Goal: Transaction & Acquisition: Purchase product/service

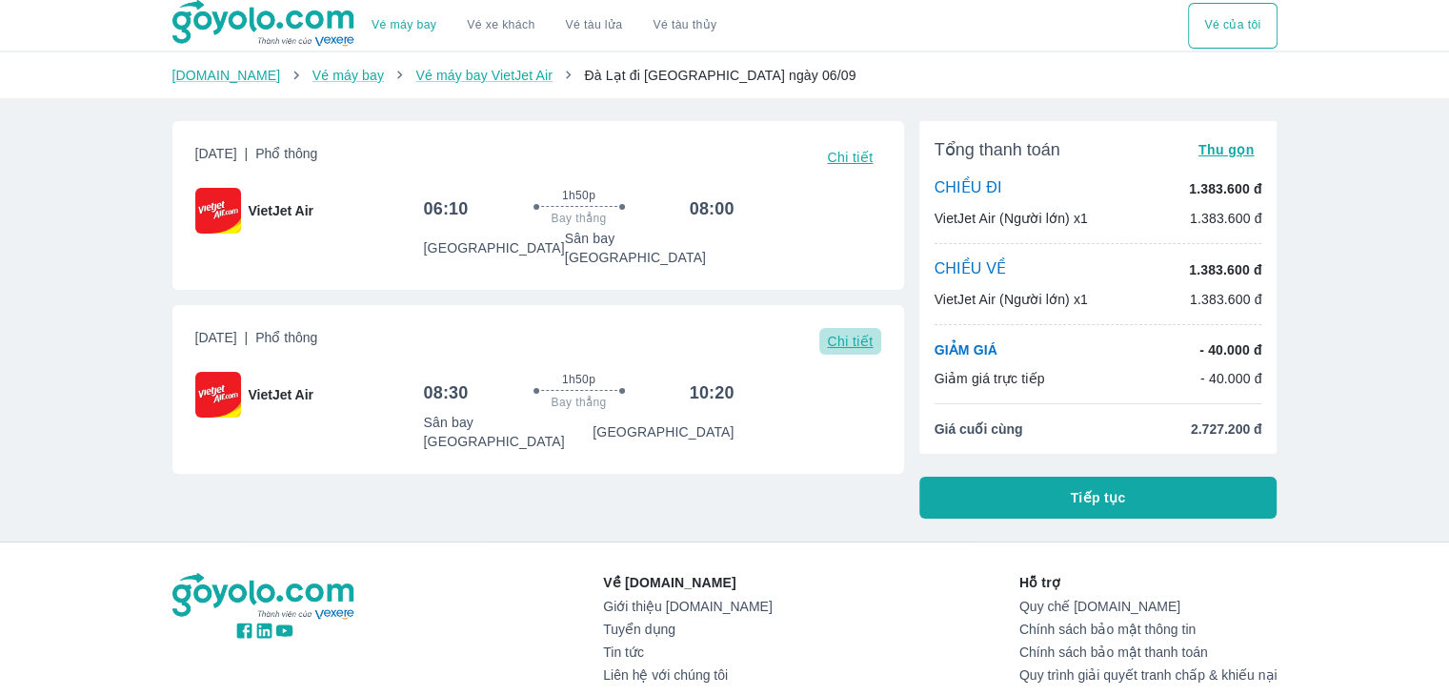
click at [846, 334] on span "Chi tiết" at bounding box center [850, 341] width 46 height 15
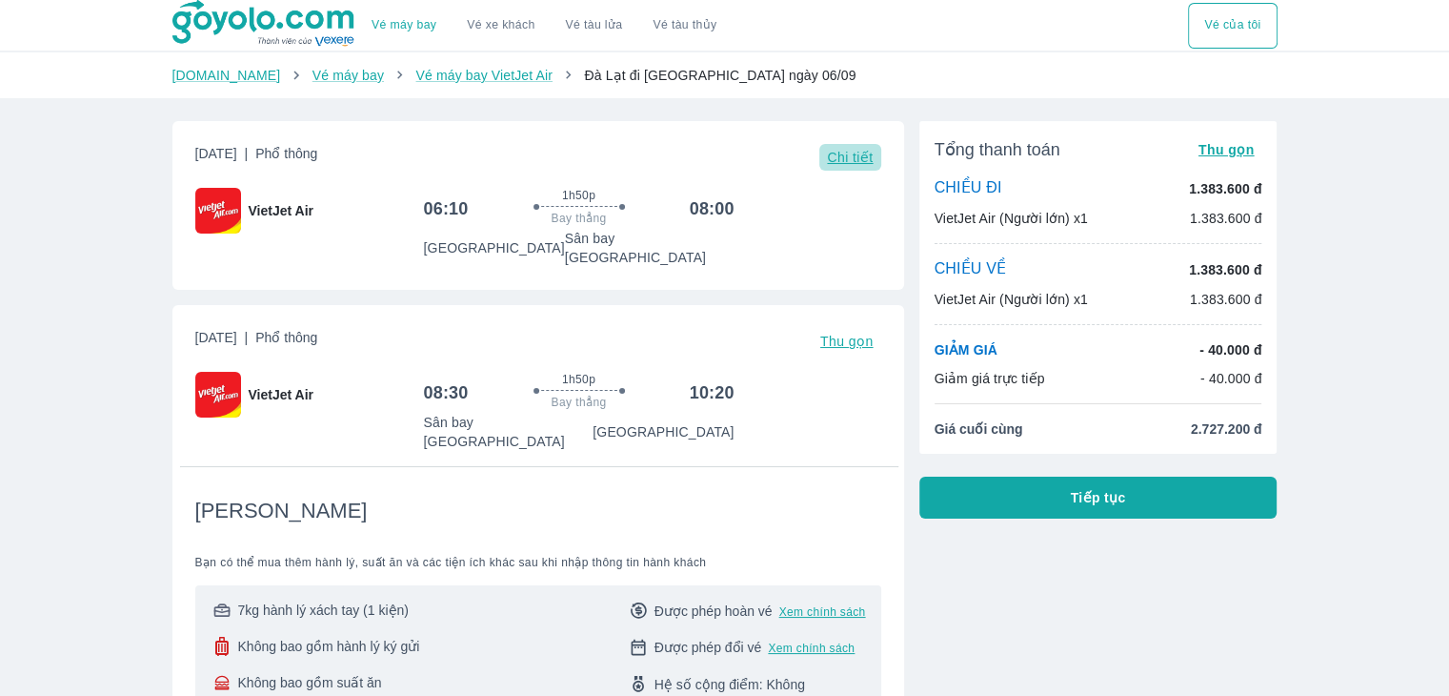
click at [861, 162] on span "Chi tiết" at bounding box center [850, 157] width 46 height 15
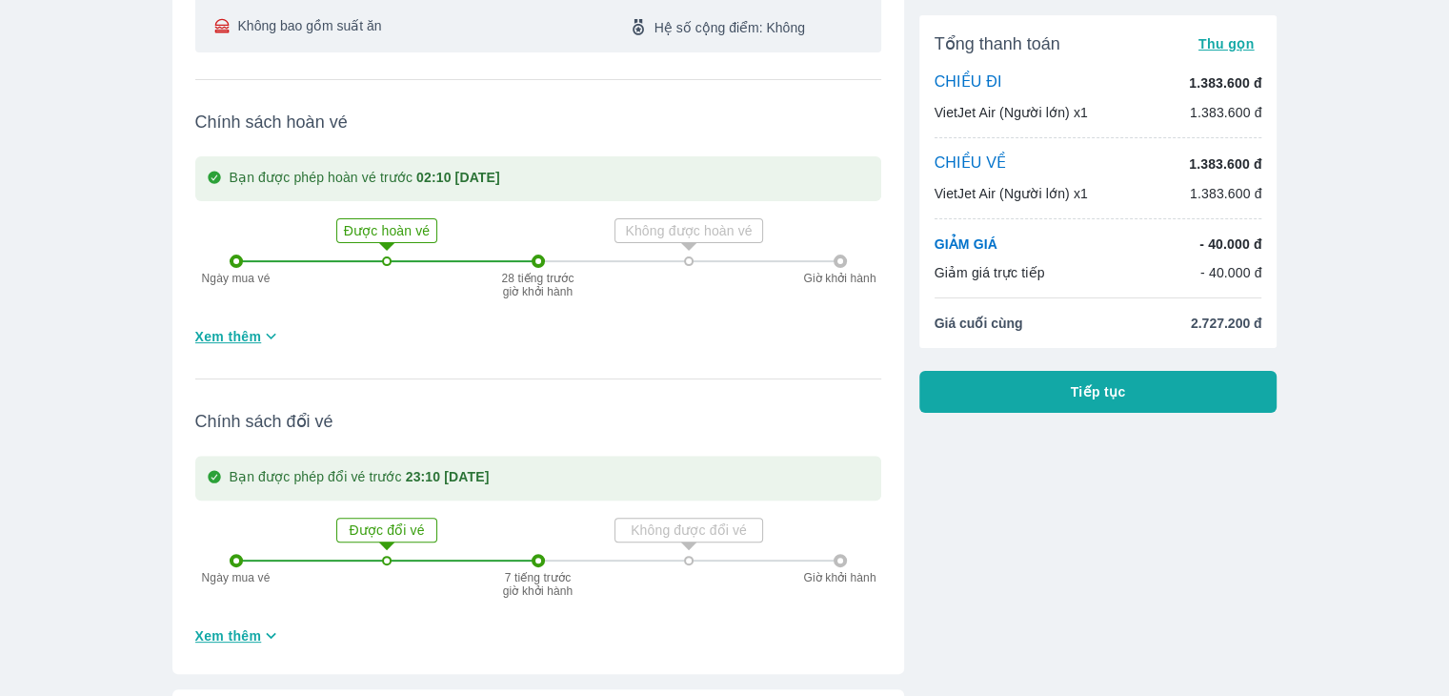
scroll to position [435, 0]
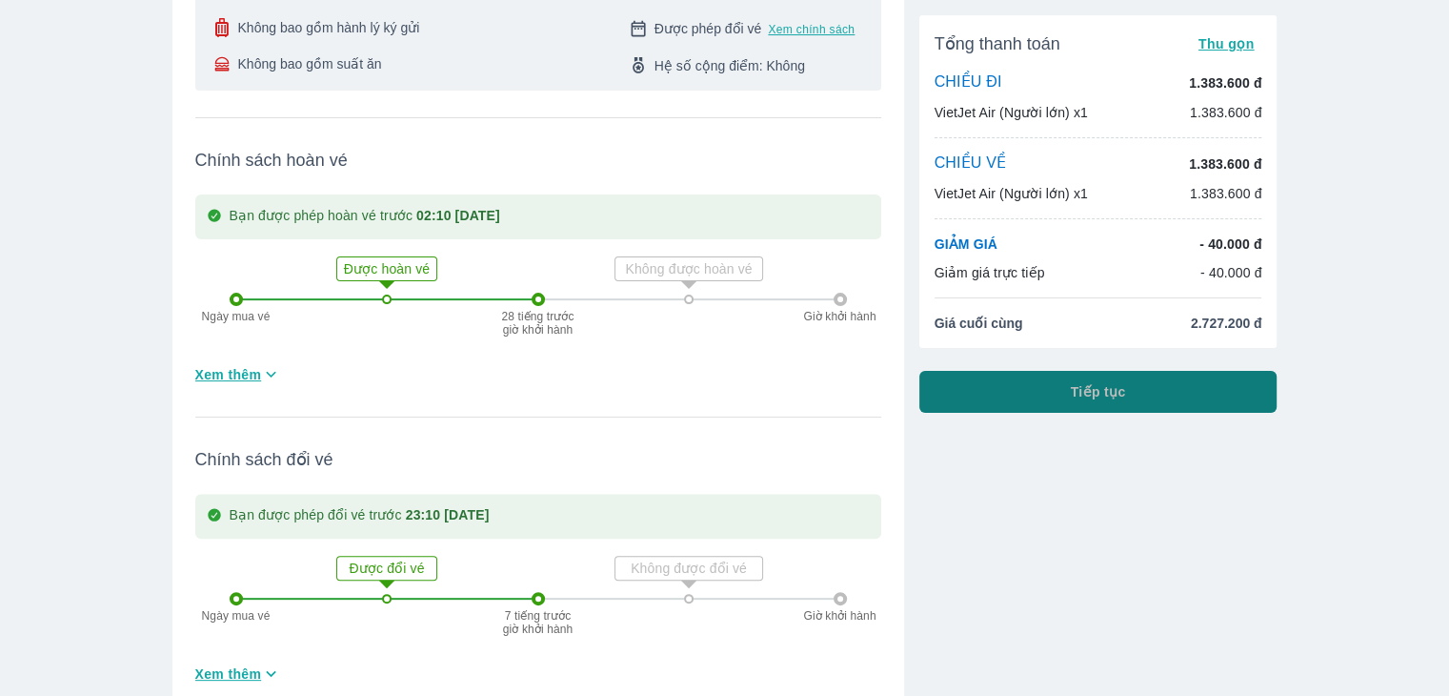
click at [1086, 378] on button "Tiếp tục" at bounding box center [1099, 392] width 358 height 42
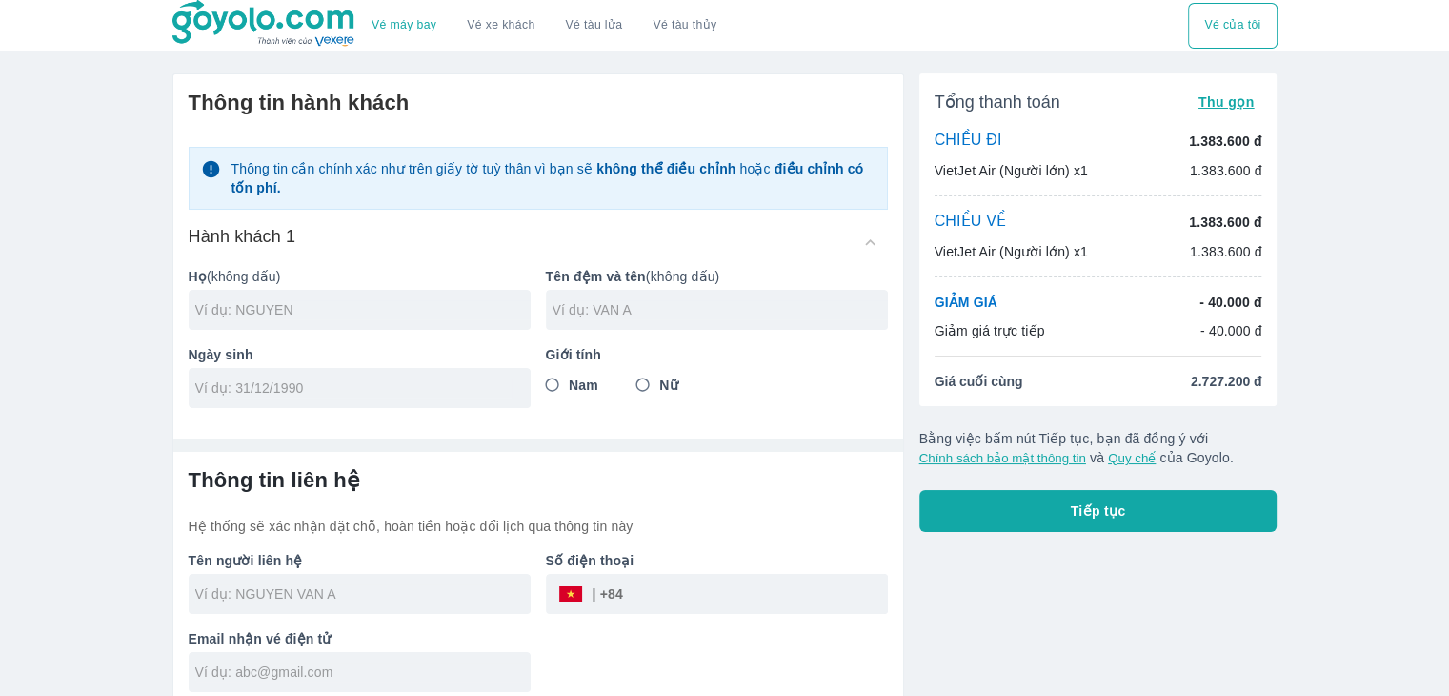
click at [411, 320] on div at bounding box center [360, 310] width 342 height 40
type input "DUONG"
click at [798, 305] on input "text" at bounding box center [720, 309] width 335 height 19
type input "H"
type input "DUC HUNG"
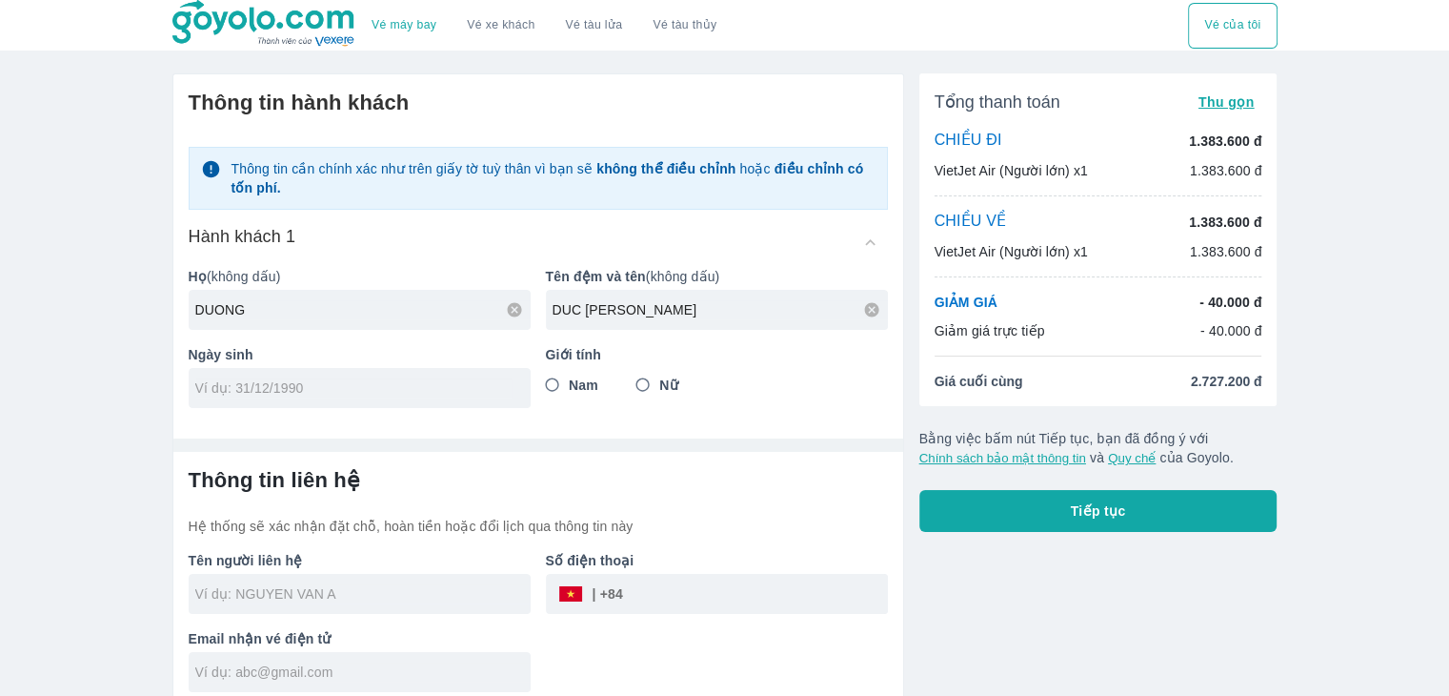
click at [422, 398] on div at bounding box center [360, 388] width 342 height 40
type input "0"
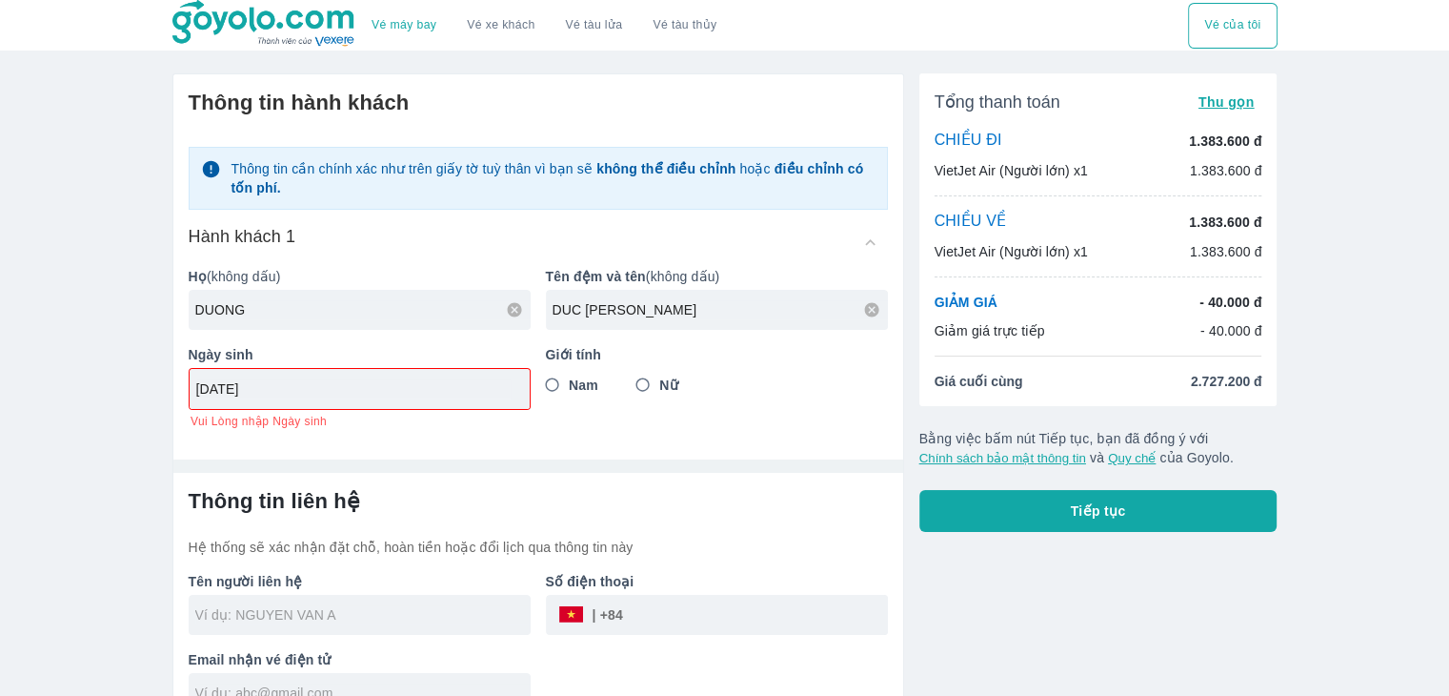
type input "12/11/1973"
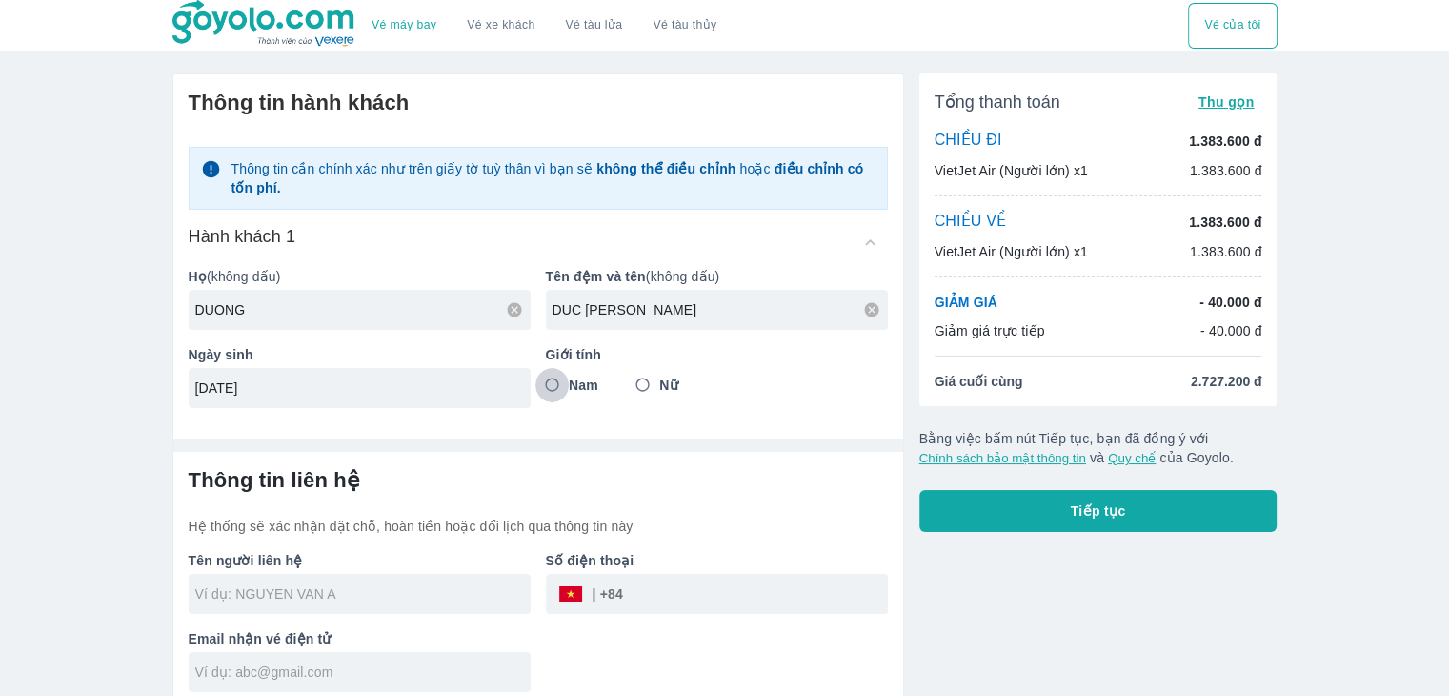
click at [557, 382] on input "Nam" at bounding box center [553, 385] width 34 height 34
radio input "true"
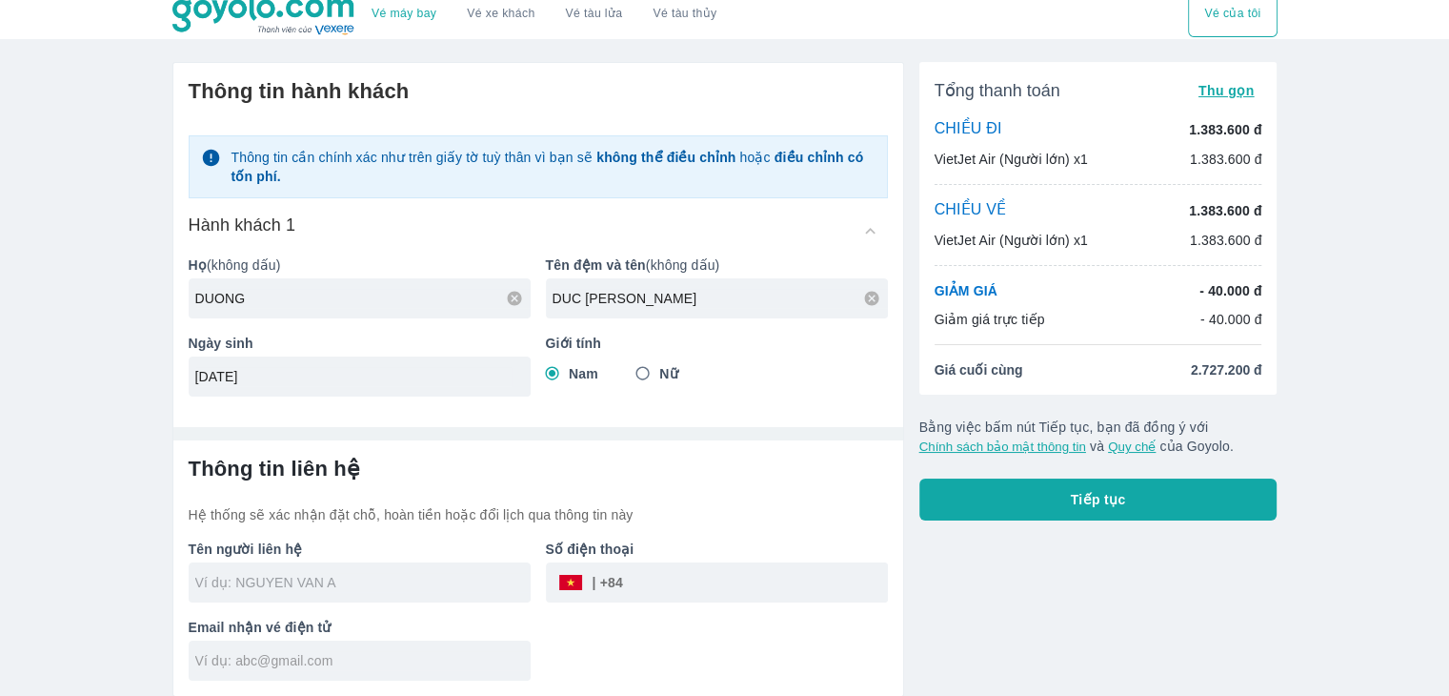
click at [403, 588] on input "text" at bounding box center [362, 582] width 335 height 19
type input "DUONG"
type input "DUONG DUC HUNG"
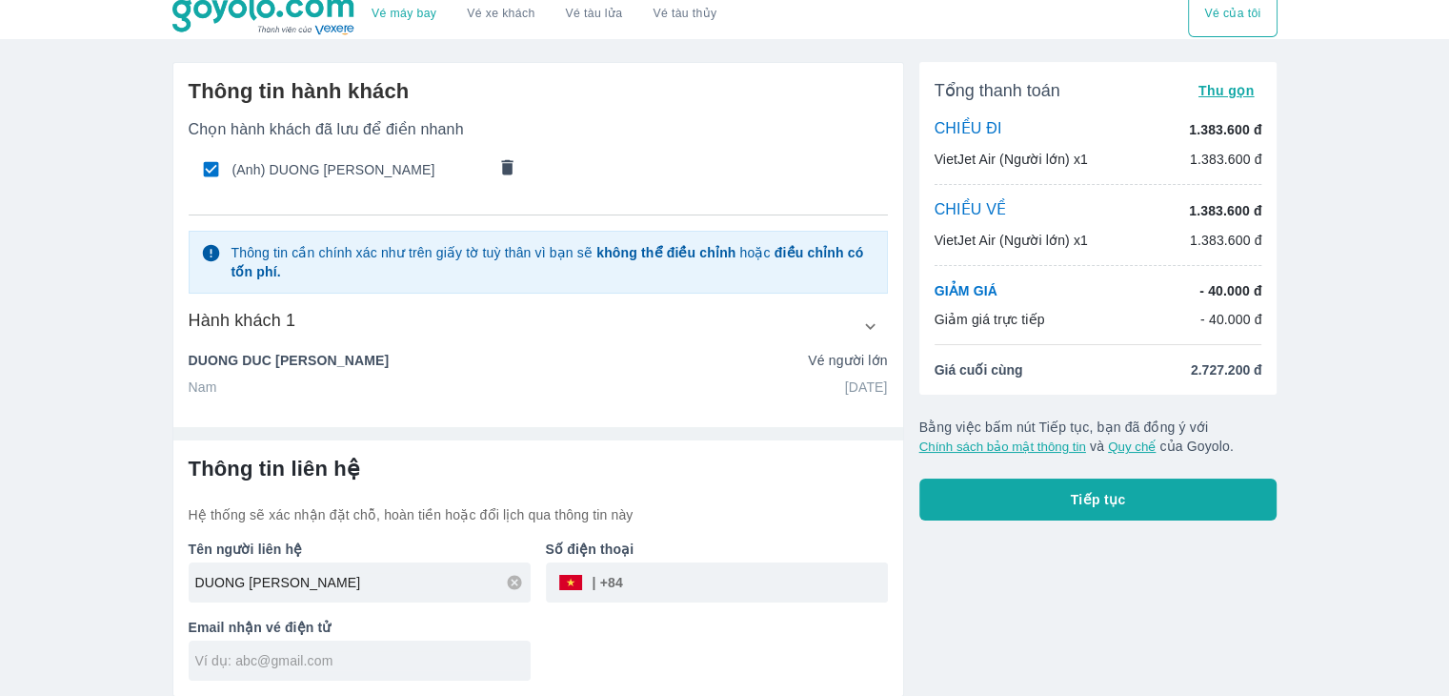
click at [724, 587] on input "tel" at bounding box center [755, 582] width 265 height 46
type input "08288851252"
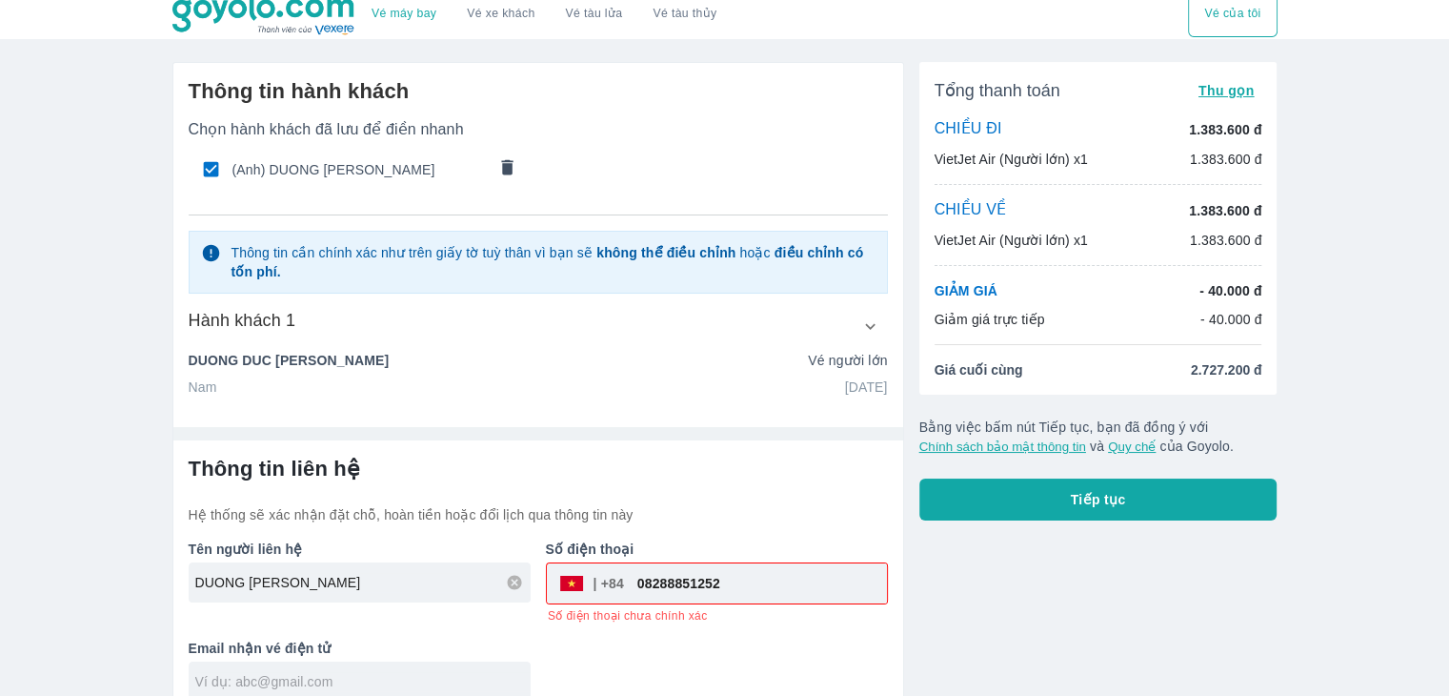
click at [468, 667] on div at bounding box center [360, 681] width 342 height 40
type input "[EMAIL_ADDRESS][DOMAIN_NAME]"
click at [678, 573] on input "08288851252" at bounding box center [755, 583] width 263 height 46
type input "0828851252"
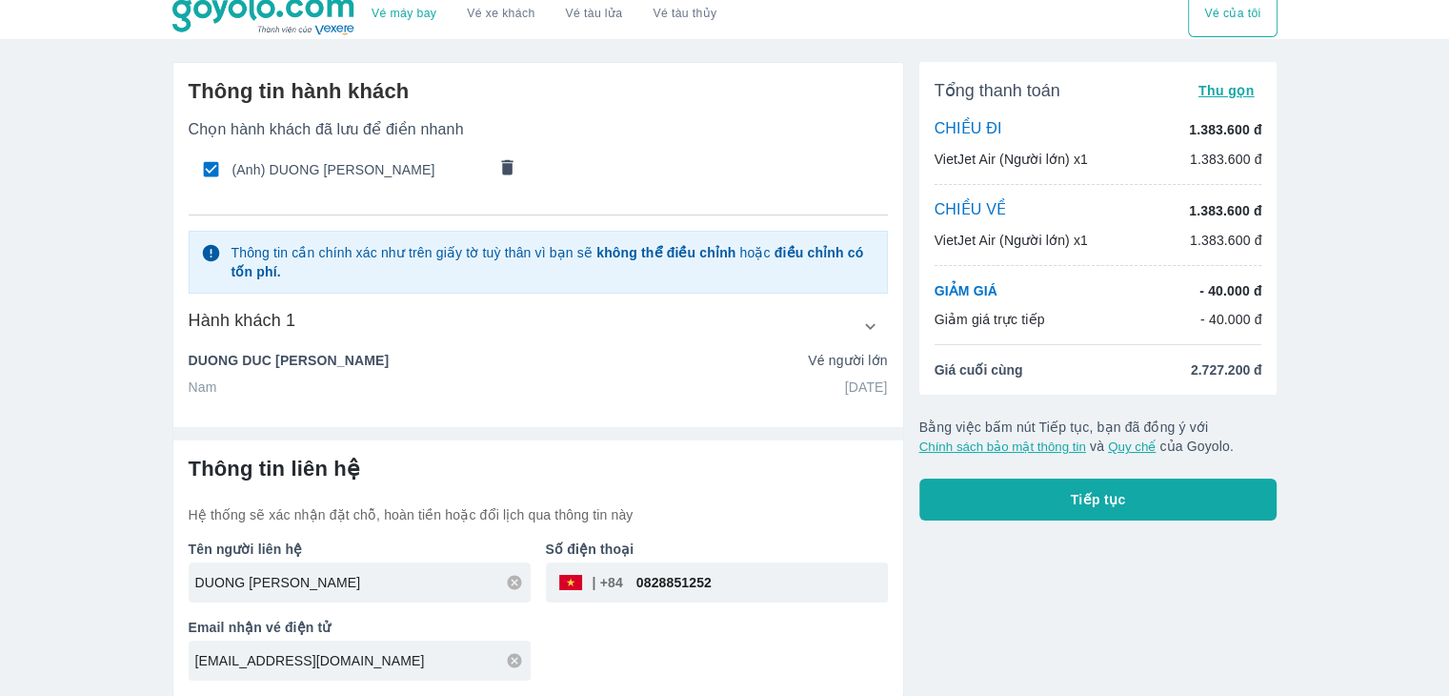
click at [801, 505] on p "Hệ thống sẽ xác nhận đặt chỗ, hoàn tiền hoặc đổi lịch qua thông tin này" at bounding box center [538, 514] width 699 height 19
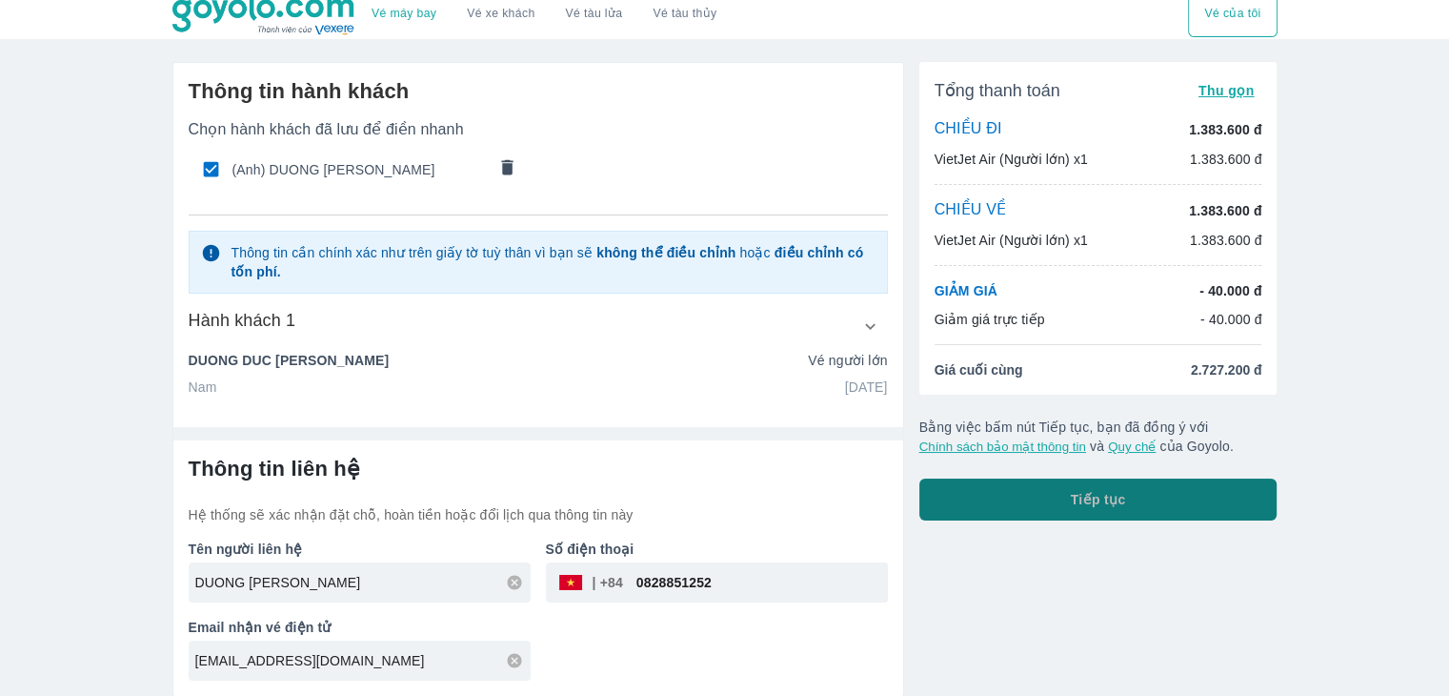
click at [1054, 514] on button "Tiếp tục" at bounding box center [1099, 499] width 358 height 42
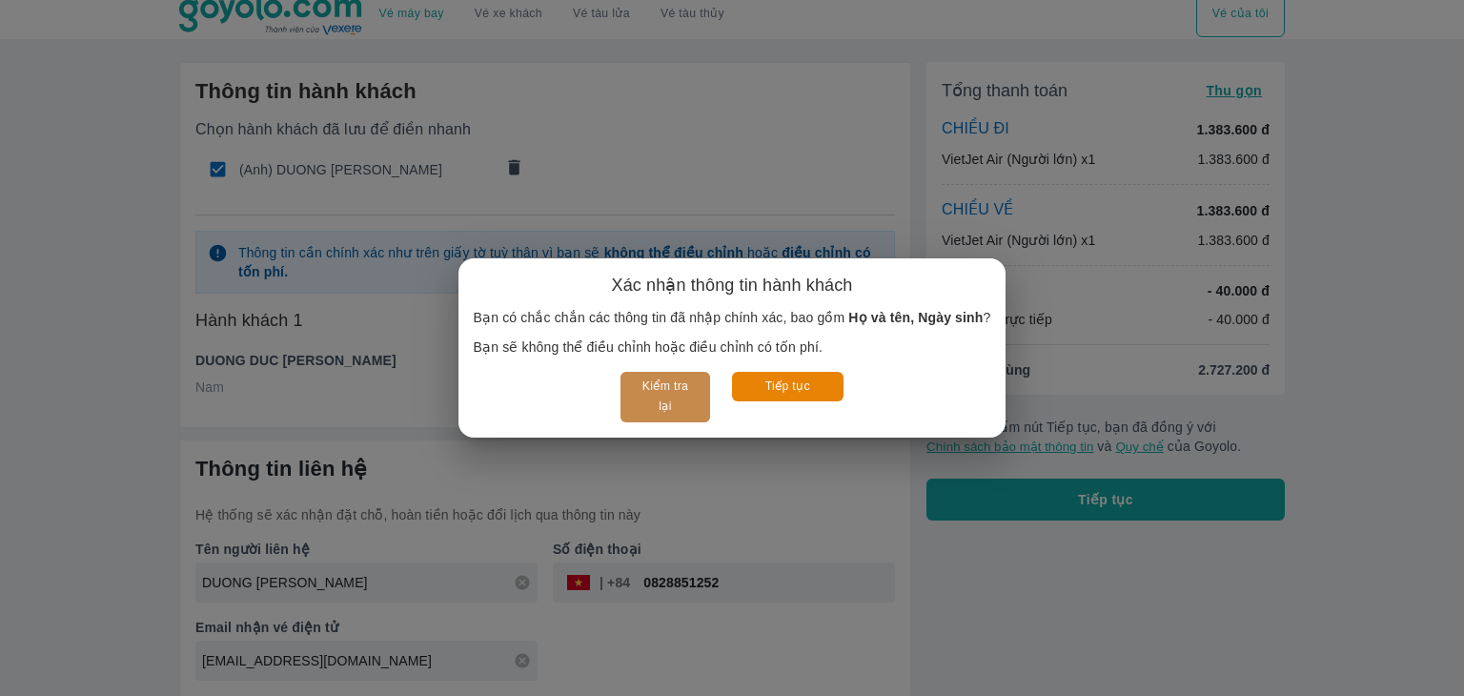
click at [661, 404] on button "Kiểm tra lại" at bounding box center [664, 397] width 89 height 51
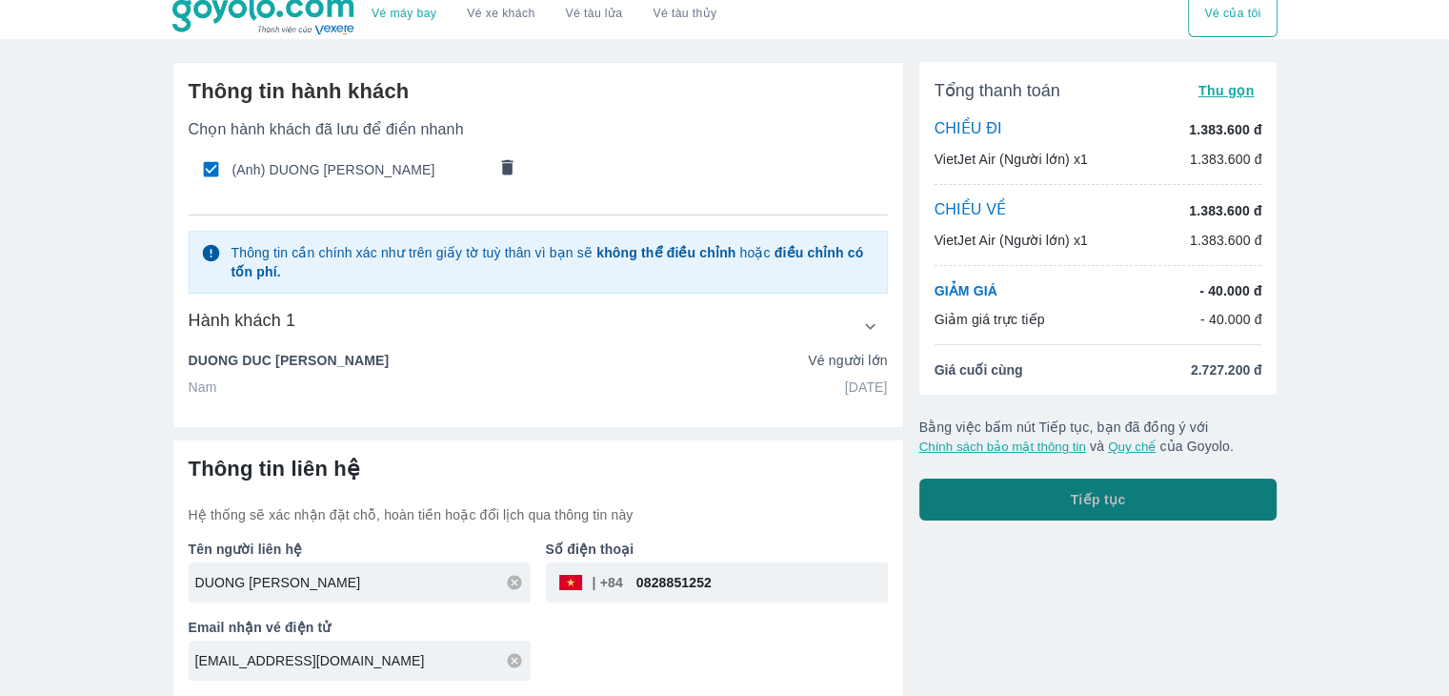
click at [1104, 509] on button "Tiếp tục" at bounding box center [1099, 499] width 358 height 42
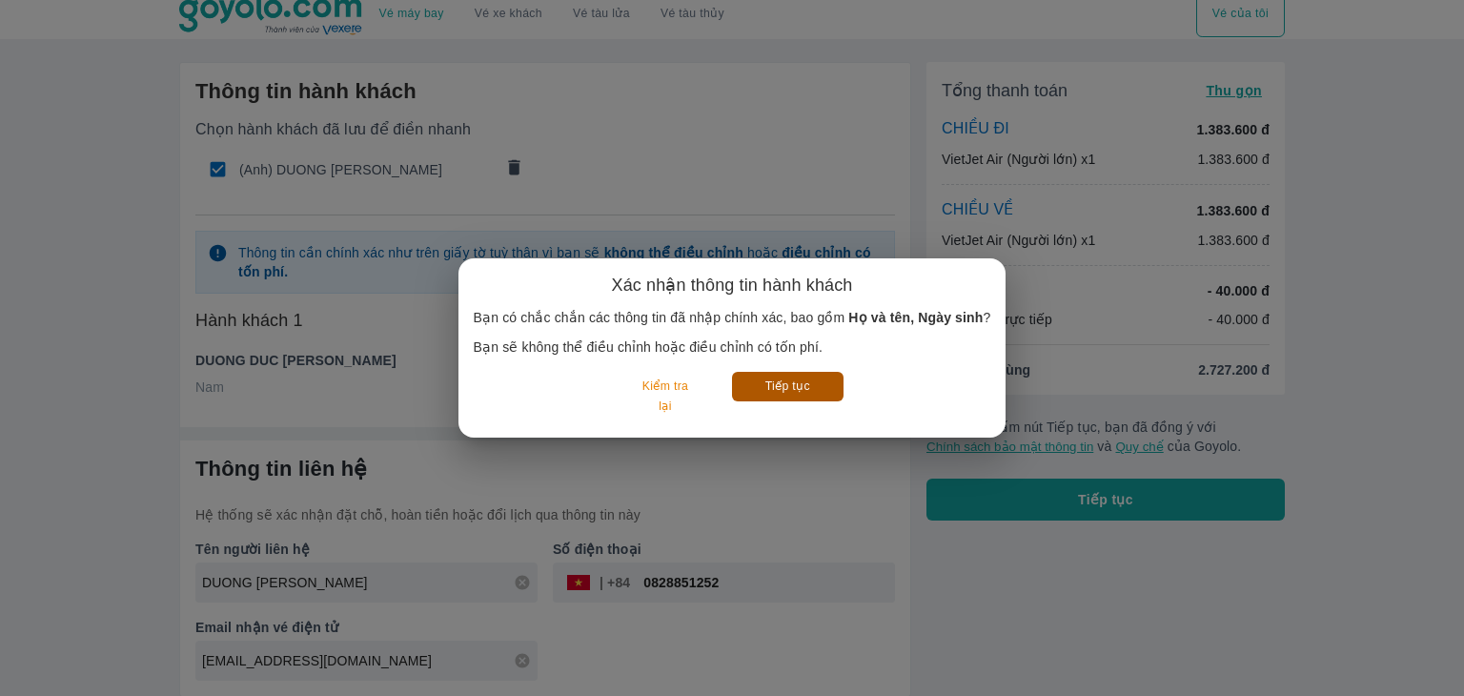
click at [816, 398] on button "Tiếp tục" at bounding box center [787, 387] width 111 height 30
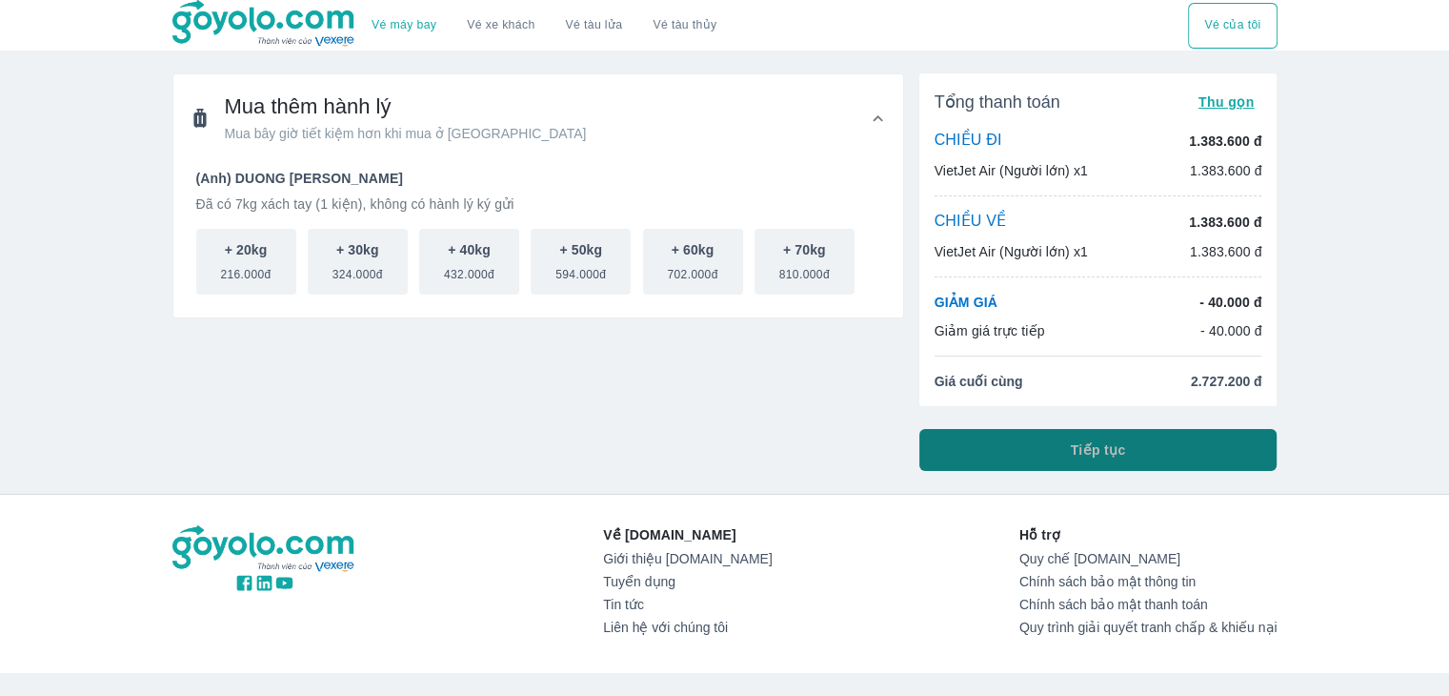
click at [983, 437] on button "Tiếp tục" at bounding box center [1099, 450] width 358 height 42
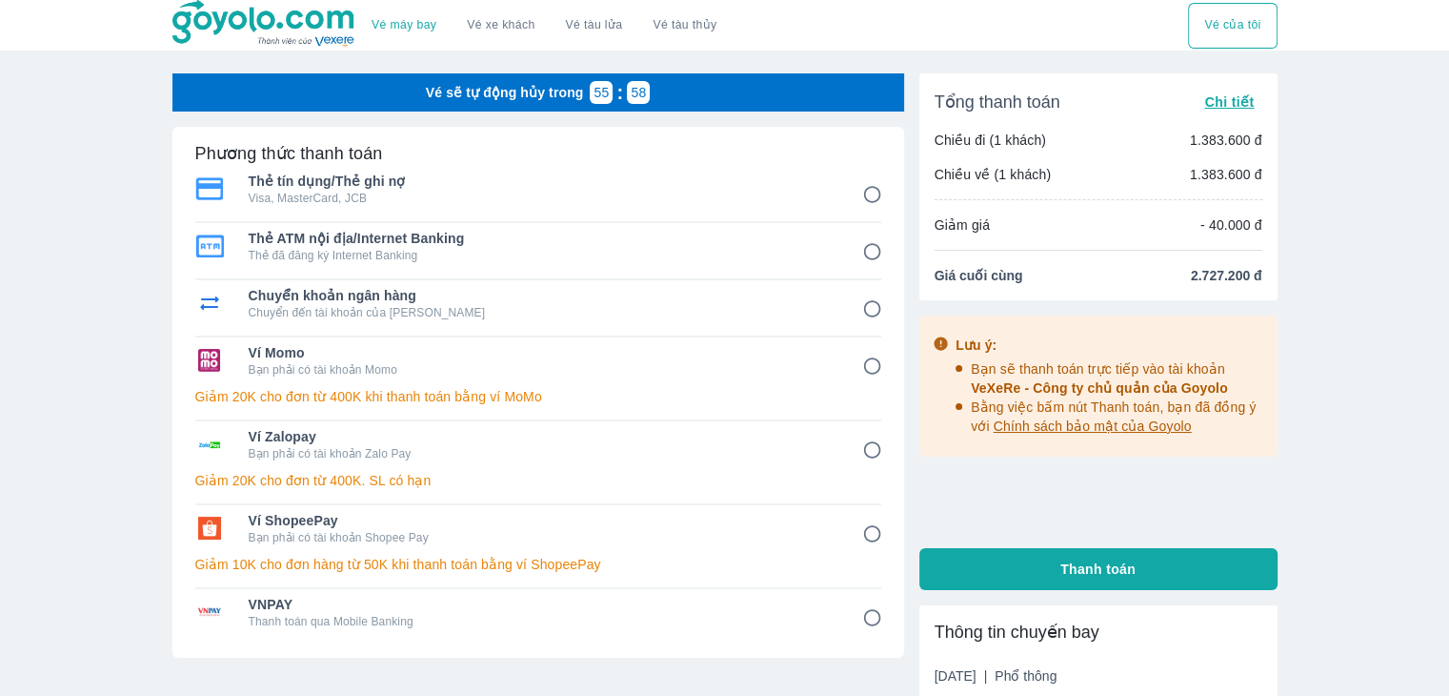
click at [598, 403] on p "Giảm 20K cho đơn từ 400K khi thanh toán bằng ví MoMo" at bounding box center [538, 396] width 686 height 19
click at [741, 383] on div "Ví Momo Bạn phải có tài khoản Momo Giảm 20K cho đơn từ 400K khi thanh toán bằng…" at bounding box center [538, 379] width 686 height 84
click at [869, 360] on input "4" at bounding box center [872, 366] width 37 height 37
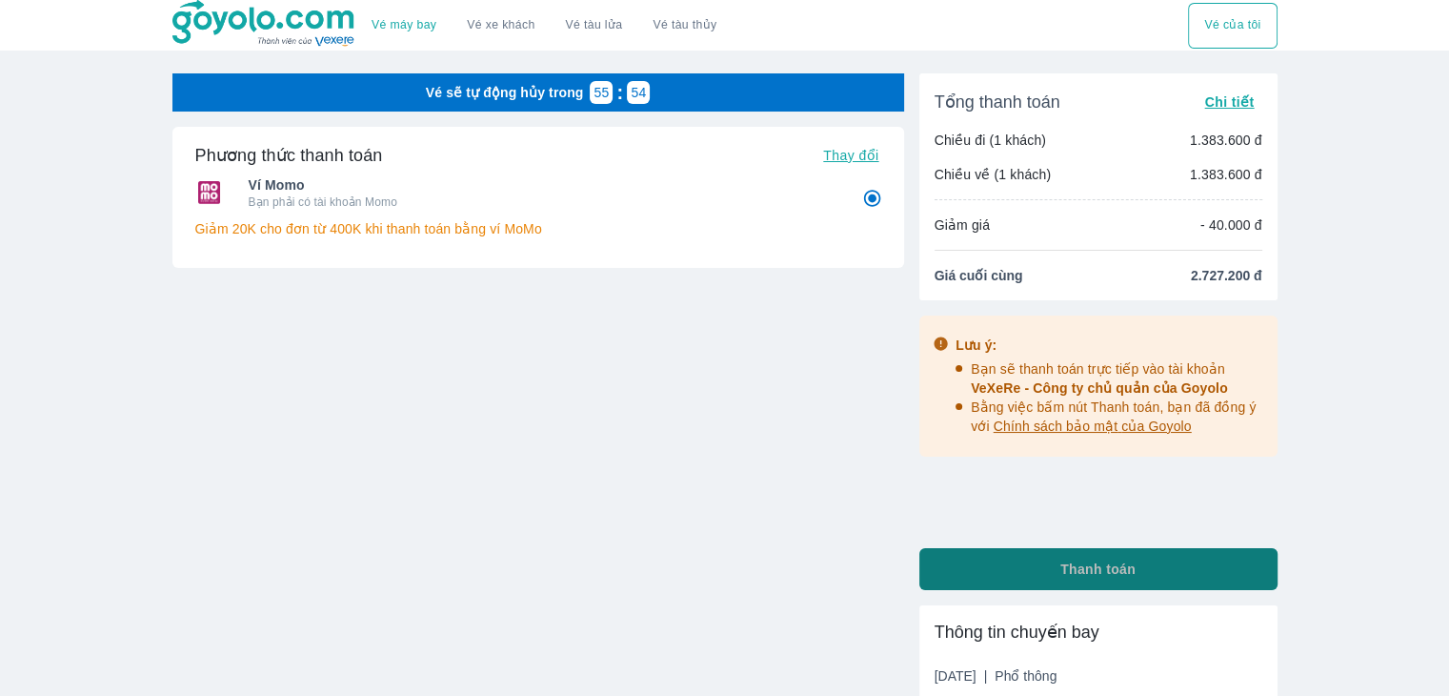
click at [981, 562] on button "Thanh toán" at bounding box center [1099, 569] width 358 height 42
radio input "true"
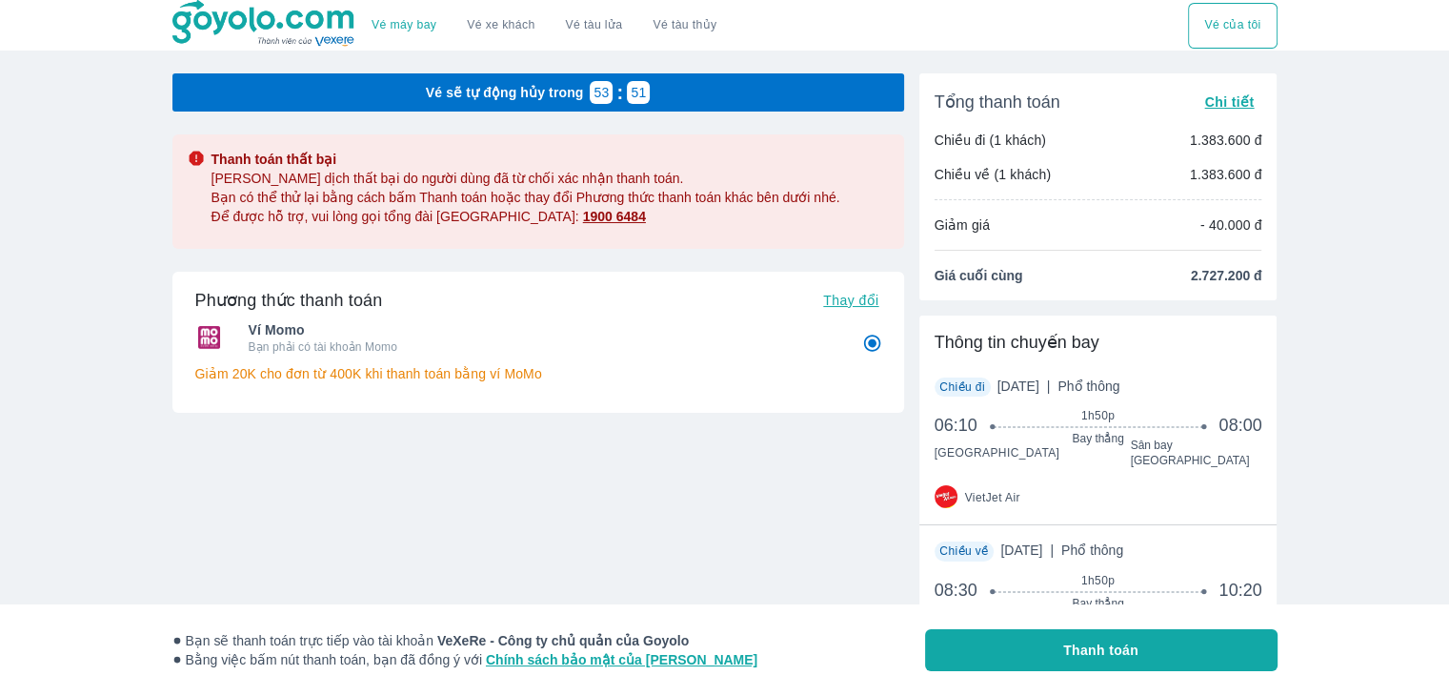
click at [1039, 630] on button "Thanh toán" at bounding box center [1101, 650] width 353 height 42
radio input "false"
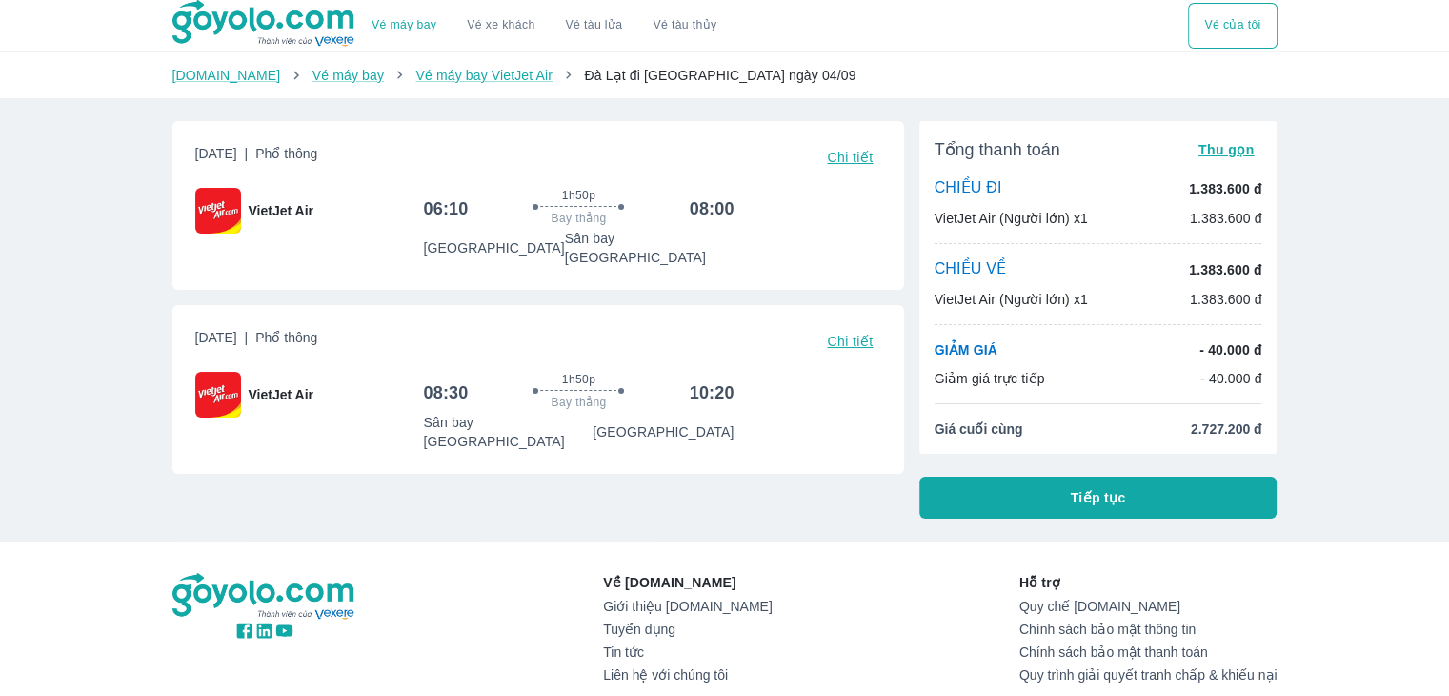
click at [962, 503] on button "Tiếp tục" at bounding box center [1099, 497] width 358 height 42
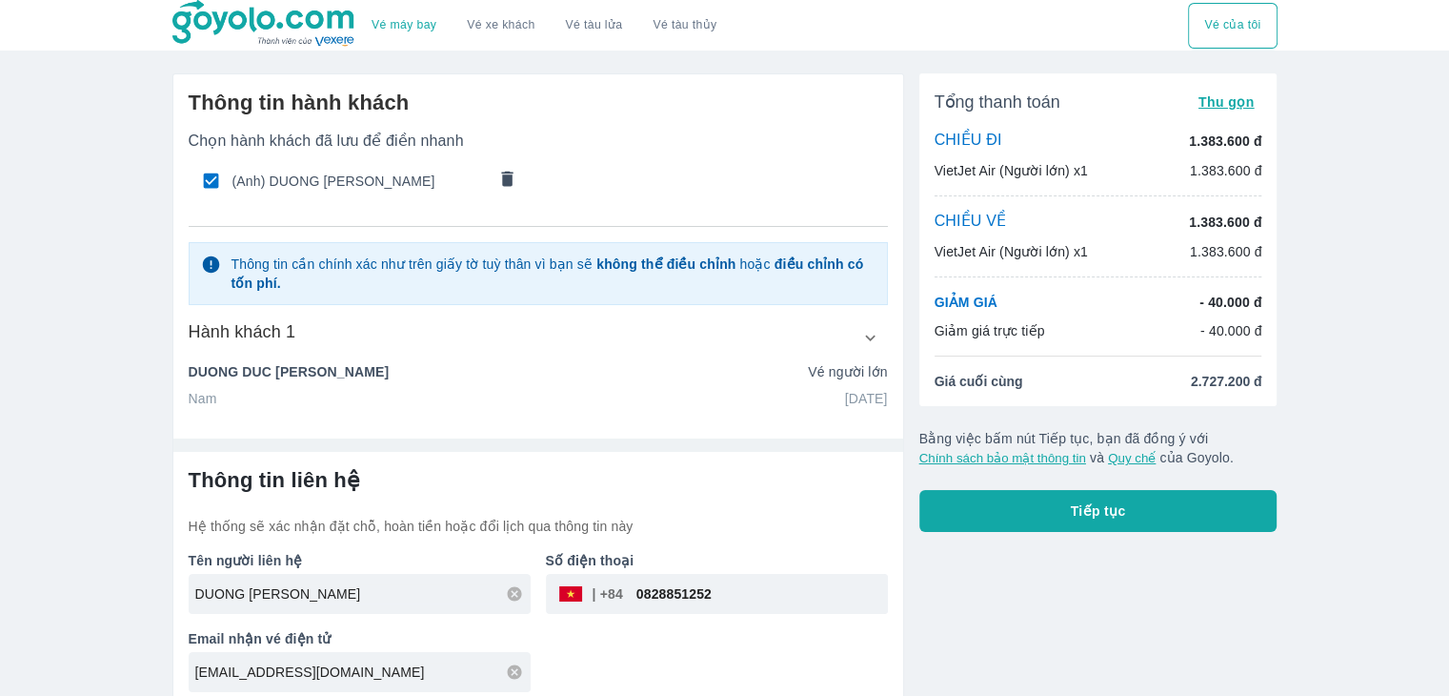
click at [988, 519] on button "Tiếp tục" at bounding box center [1099, 511] width 358 height 42
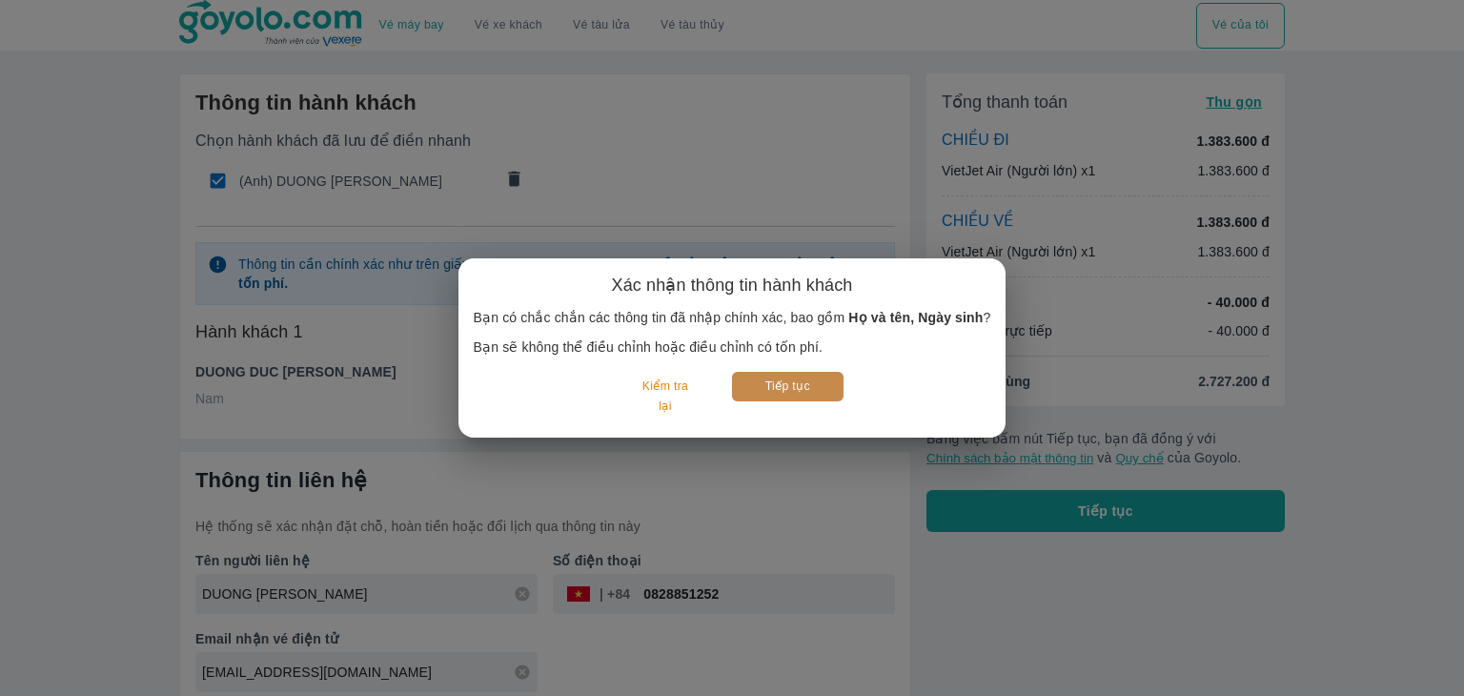
click at [778, 387] on button "Tiếp tục" at bounding box center [787, 387] width 111 height 30
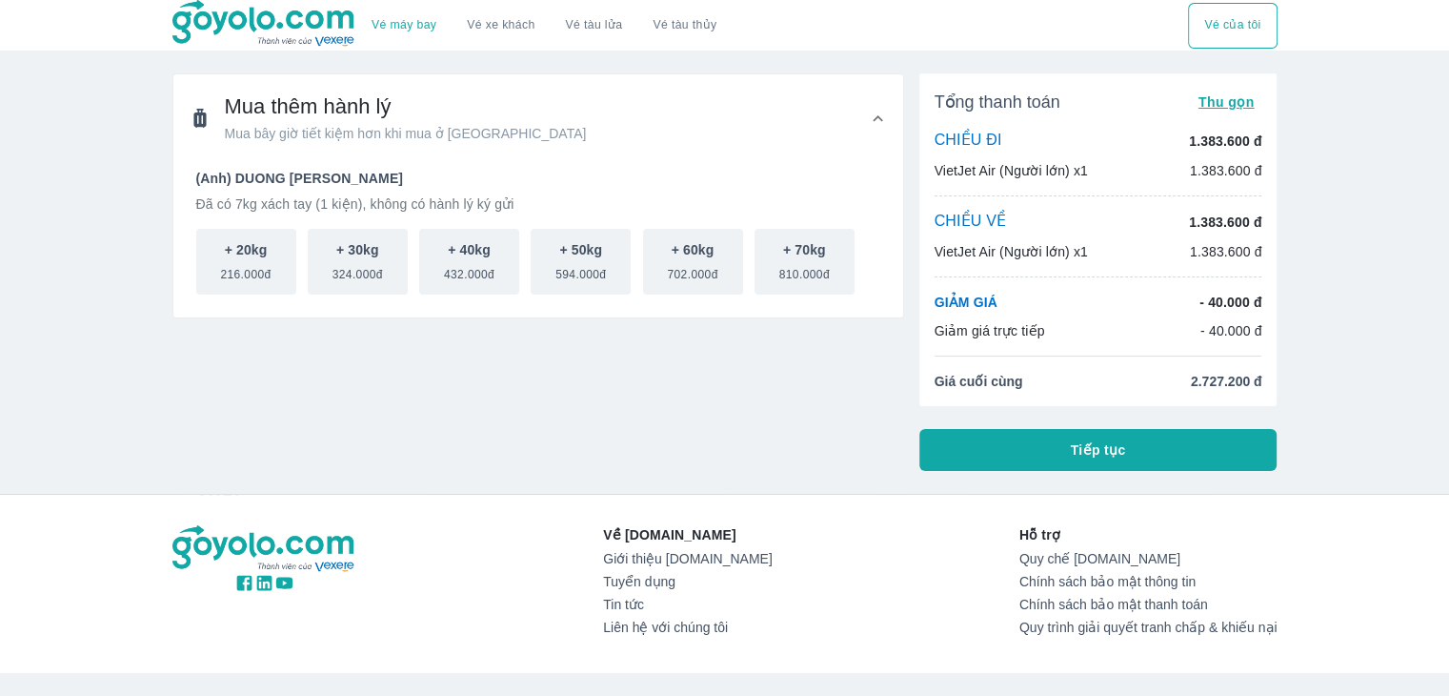
click at [967, 452] on button "Tiếp tục" at bounding box center [1099, 450] width 358 height 42
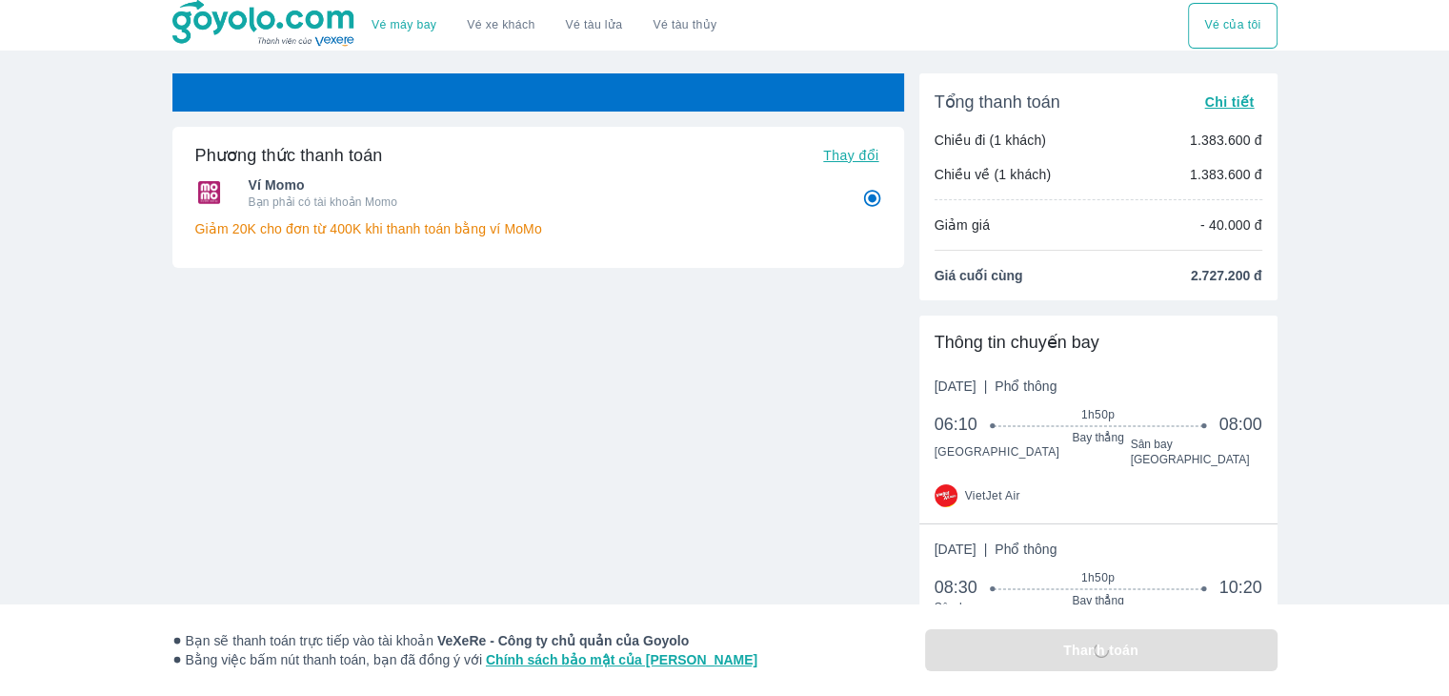
radio input "false"
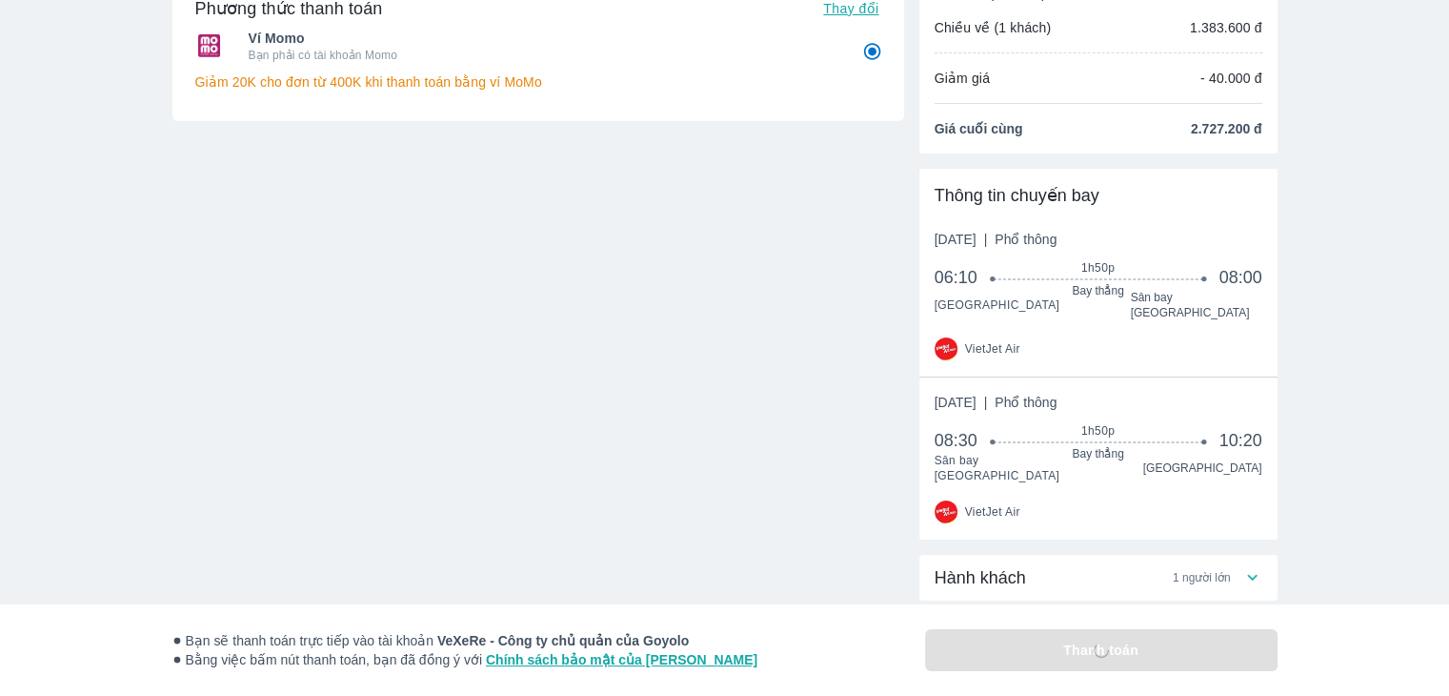
scroll to position [148, 0]
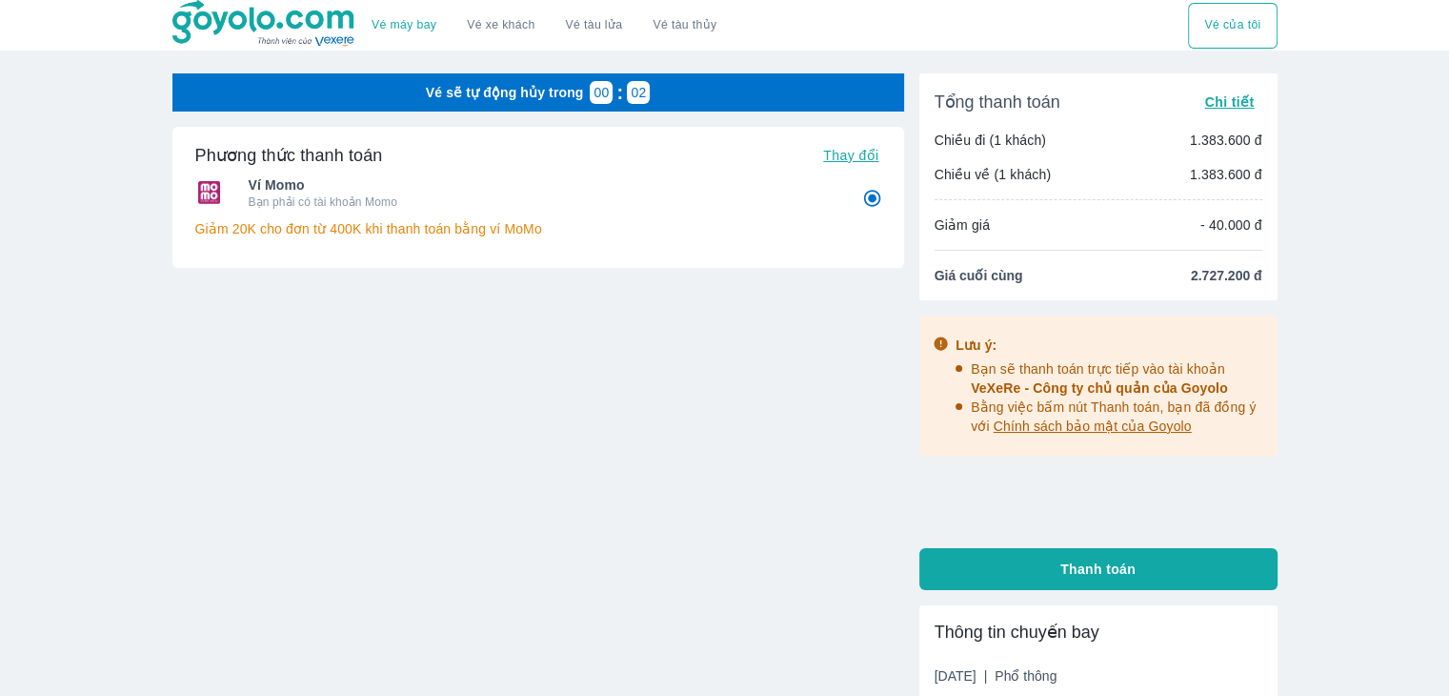
drag, startPoint x: 1463, startPoint y: 367, endPoint x: 1460, endPoint y: 478, distance: 111.5
click at [1448, 478] on html "Vé máy bay Vé xe khách Vé tàu lửa Vé tàu thủy Vé của tôi Vé sẽ tự động hủy tron…" at bounding box center [724, 348] width 1449 height 696
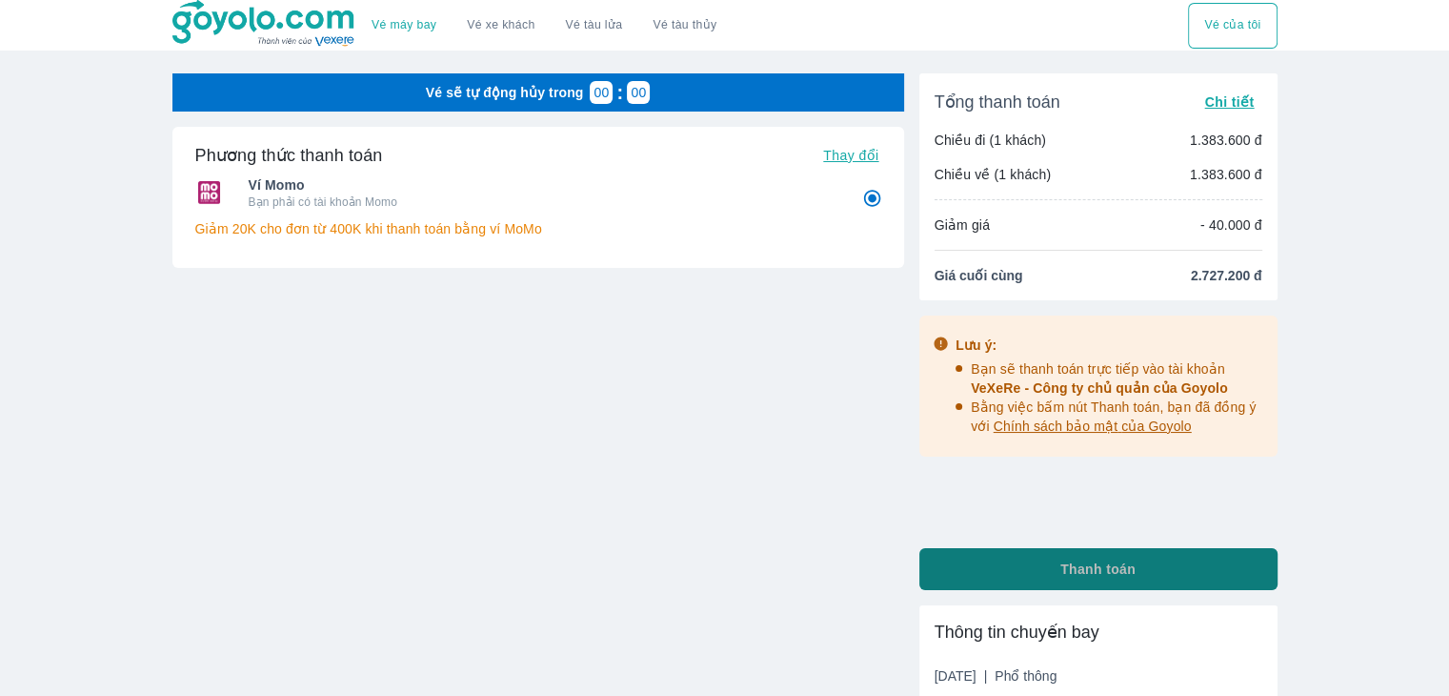
click at [1153, 578] on button "Thanh toán" at bounding box center [1099, 569] width 358 height 42
radio input "false"
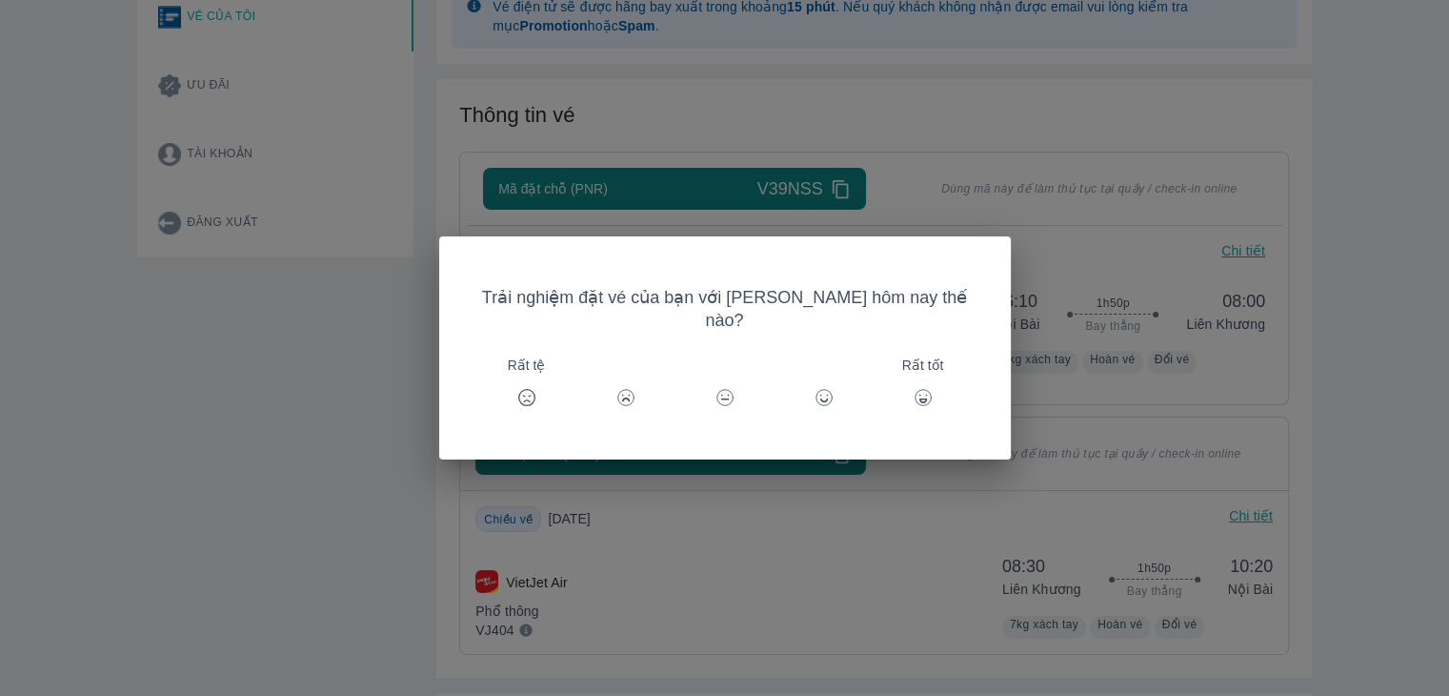
scroll to position [386, 0]
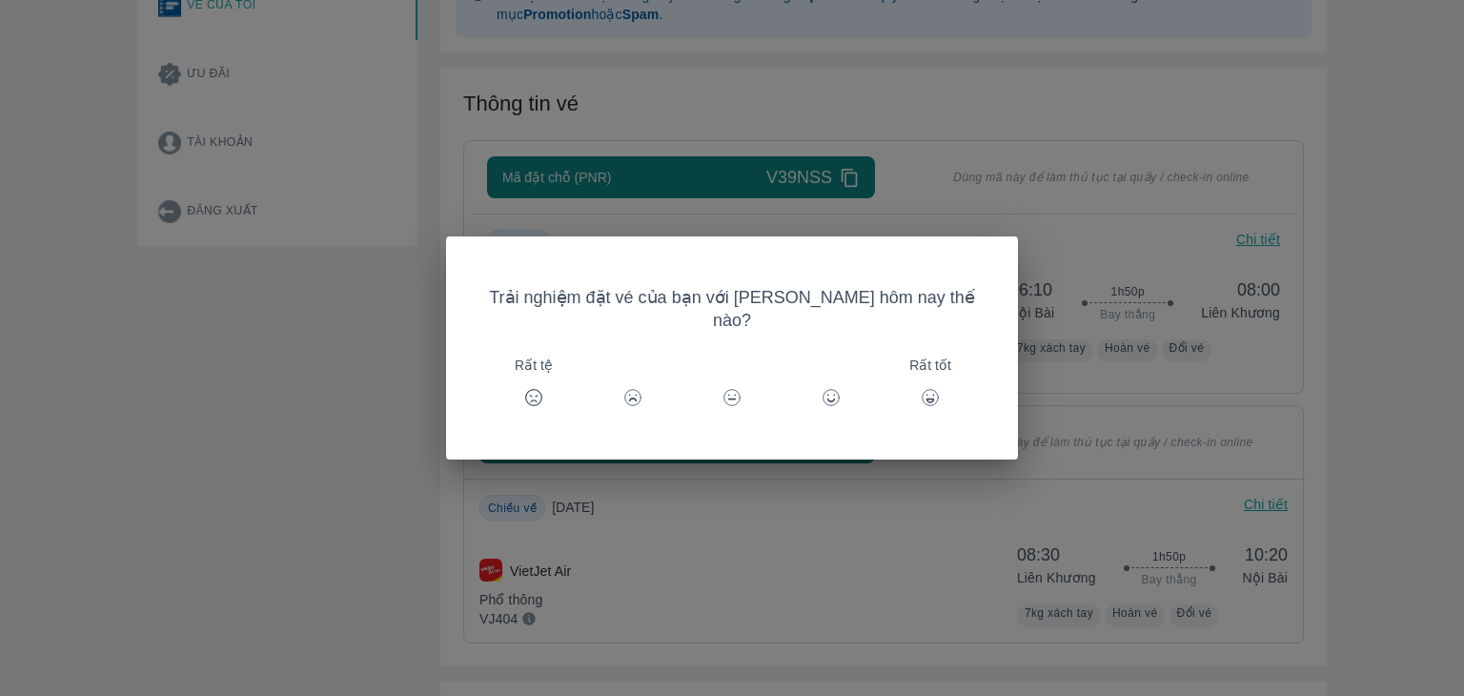
drag, startPoint x: 1463, startPoint y: 117, endPoint x: 1438, endPoint y: 324, distance: 208.3
click at [1159, 222] on div "Trải nghiệm đặt vé của bạn với Goyolo hôm nay thế nào? Rất tệ Rất tốt" at bounding box center [732, 348] width 1464 height 696
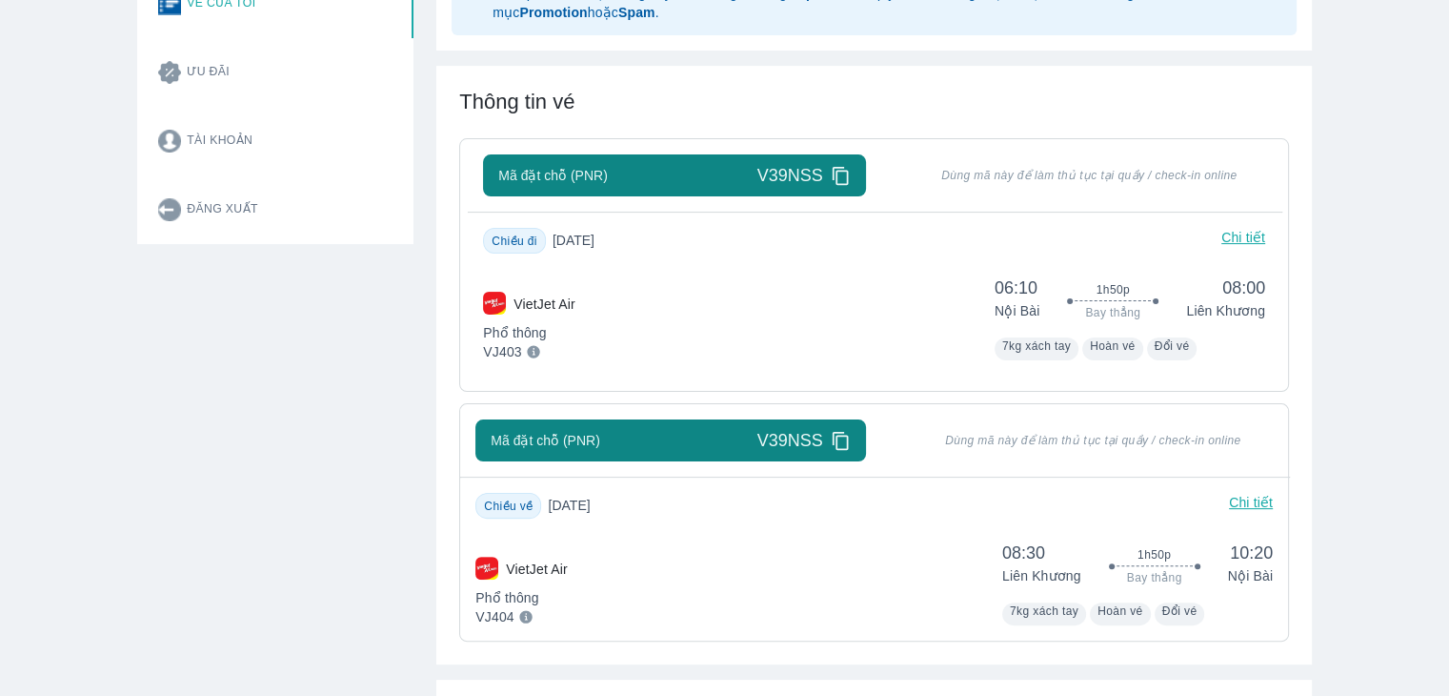
scroll to position [0, 0]
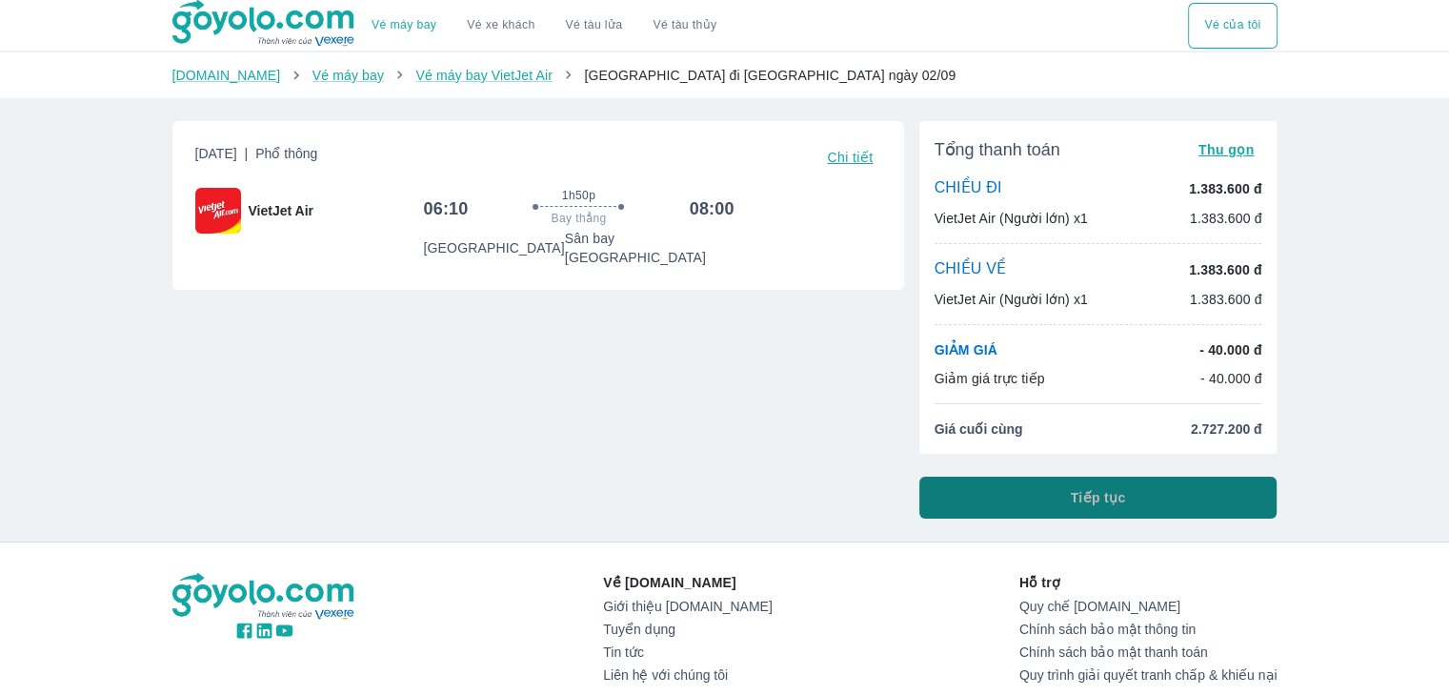
click at [1090, 490] on span "Tiếp tục" at bounding box center [1098, 497] width 55 height 19
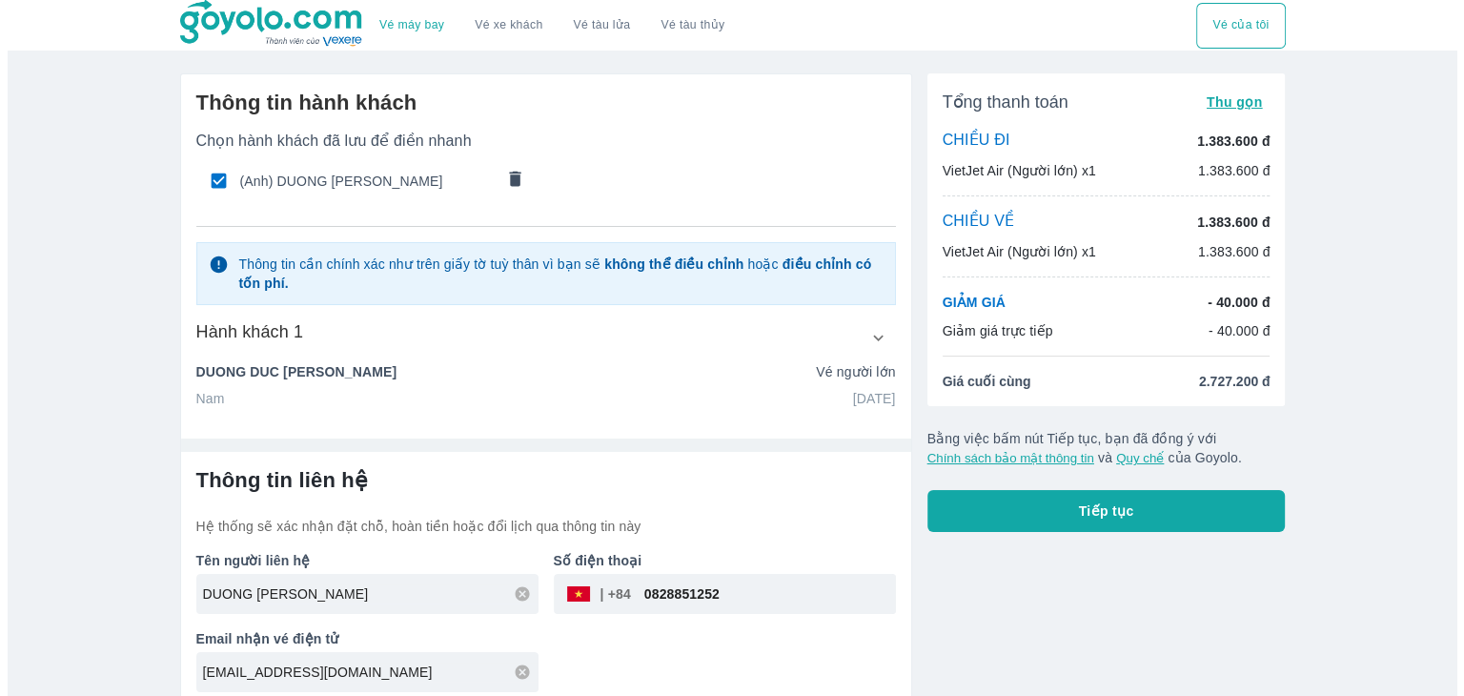
scroll to position [11, 0]
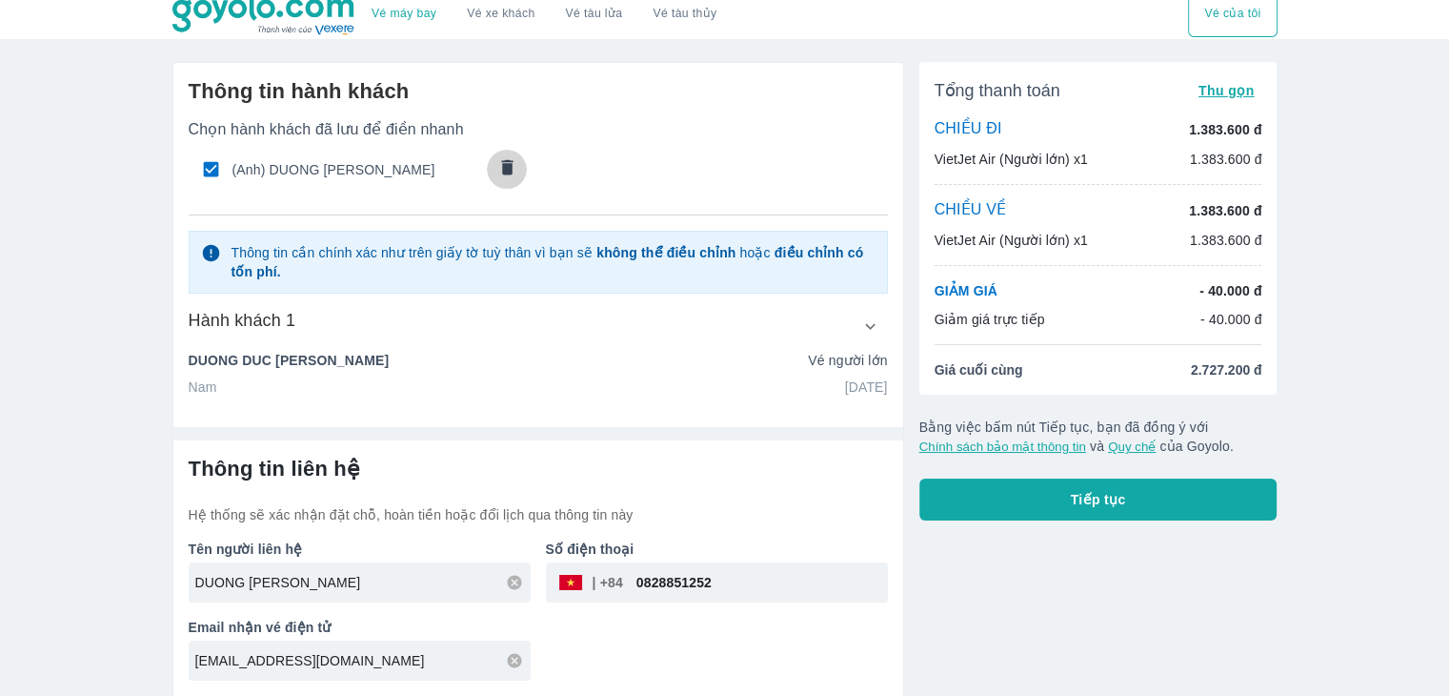
click at [506, 165] on icon "comments" at bounding box center [506, 166] width 11 height 15
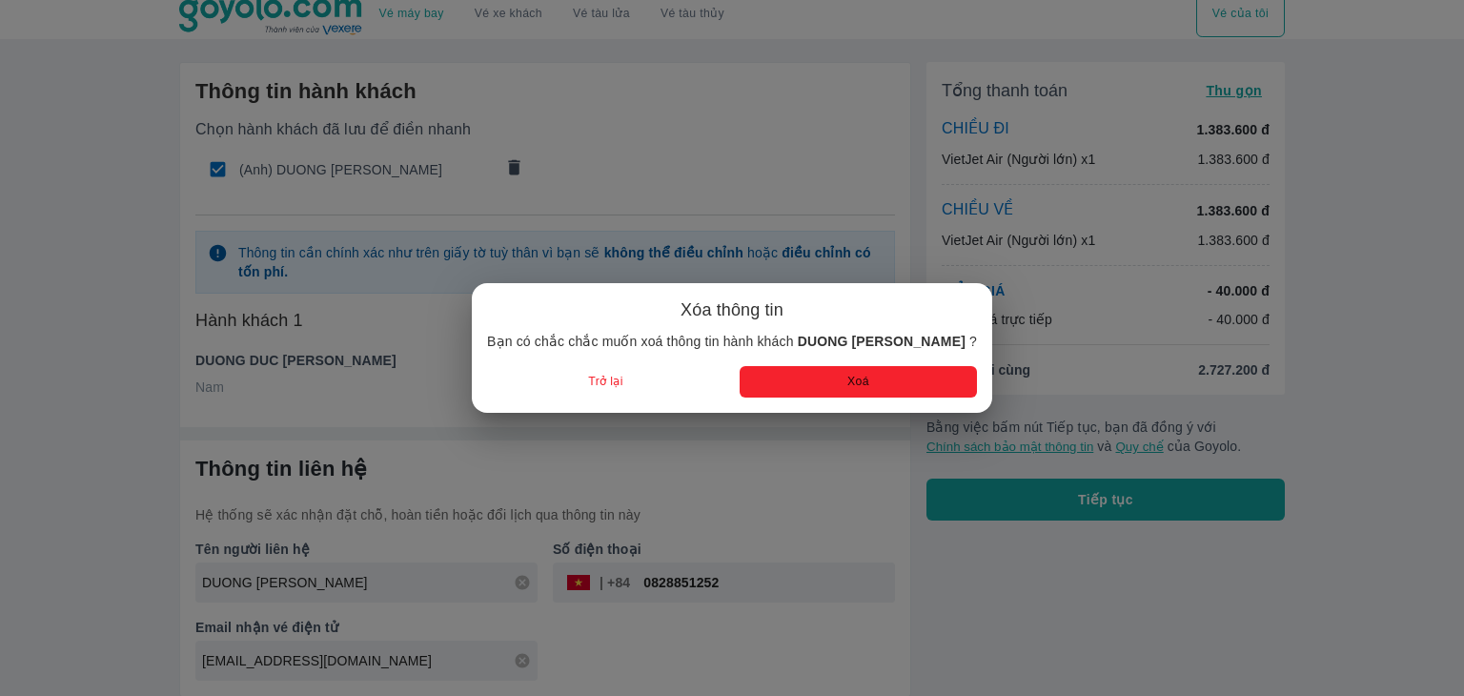
click at [830, 383] on button "Xoá" at bounding box center [857, 381] width 237 height 31
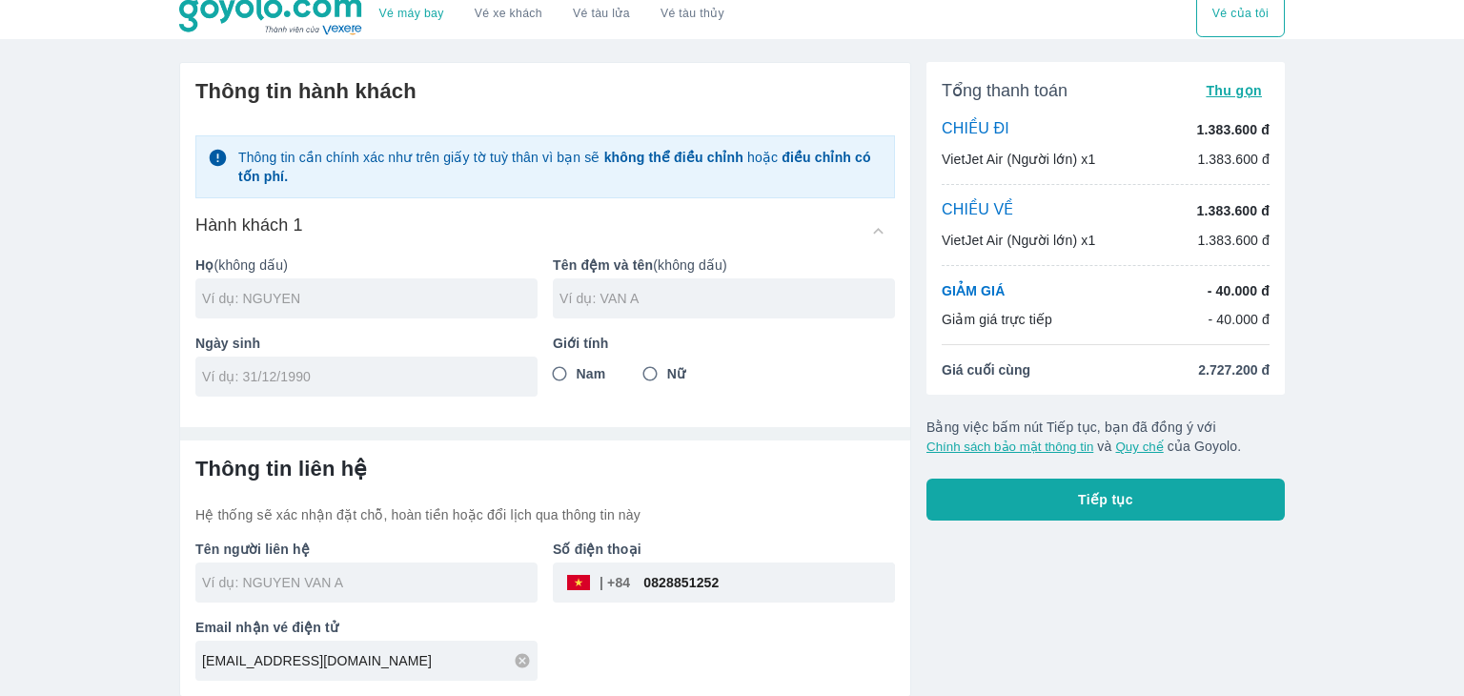
radio input "false"
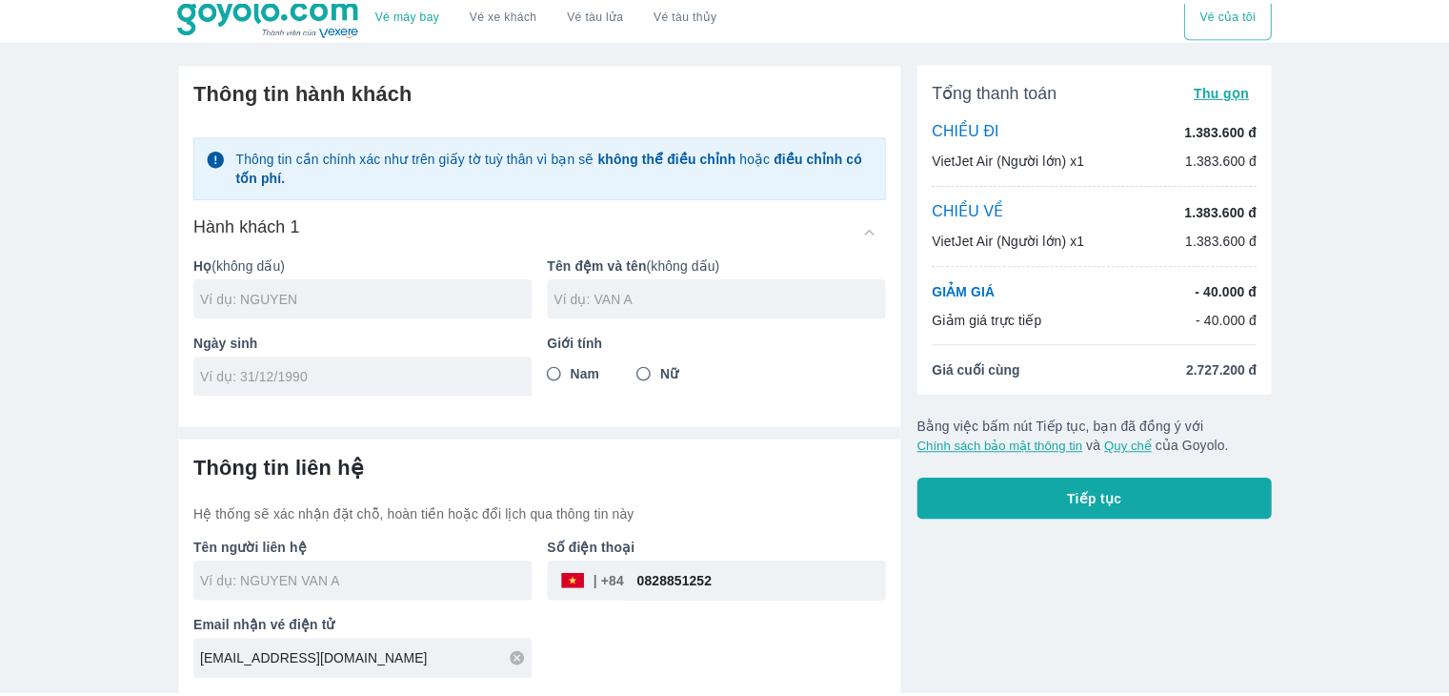
scroll to position [0, 0]
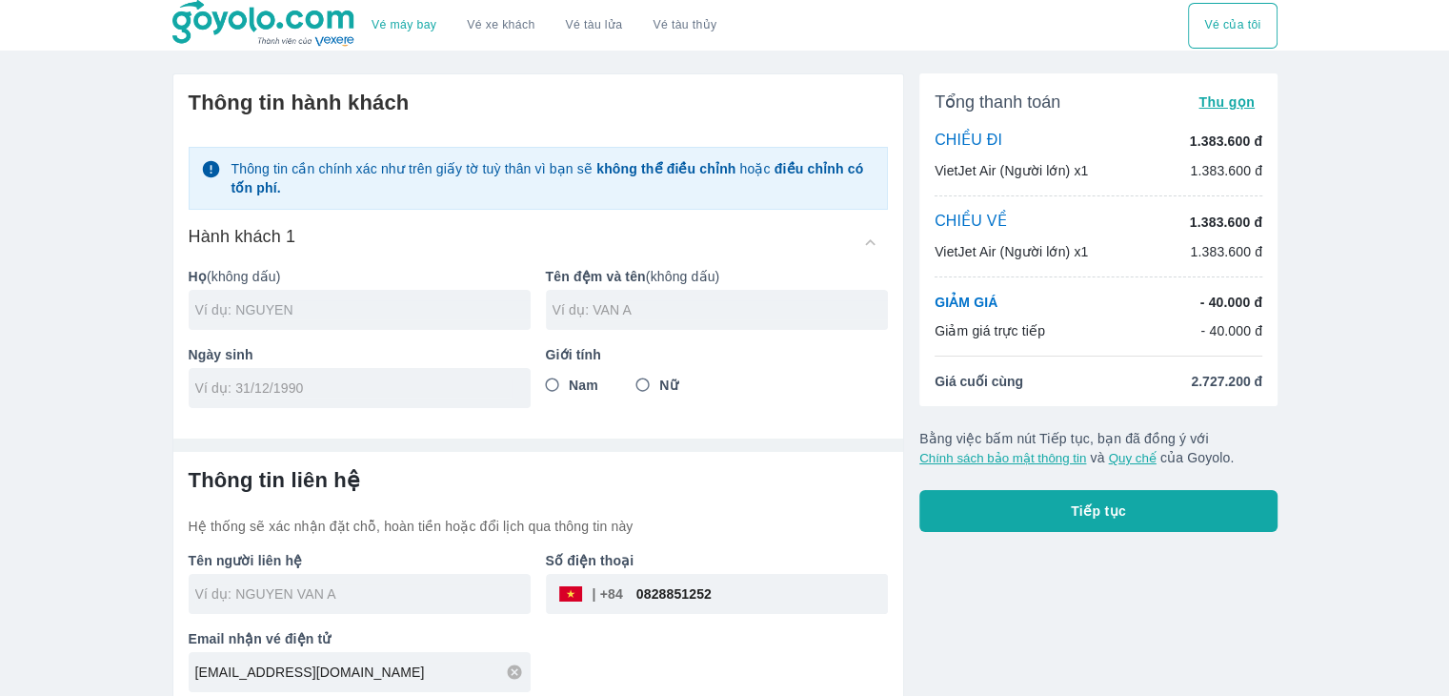
click at [374, 302] on input "text" at bounding box center [362, 309] width 335 height 19
type input "DUONG"
type input "DUC HAI"
type input "04/07/2005"
click at [552, 385] on input "Nam" at bounding box center [553, 385] width 34 height 34
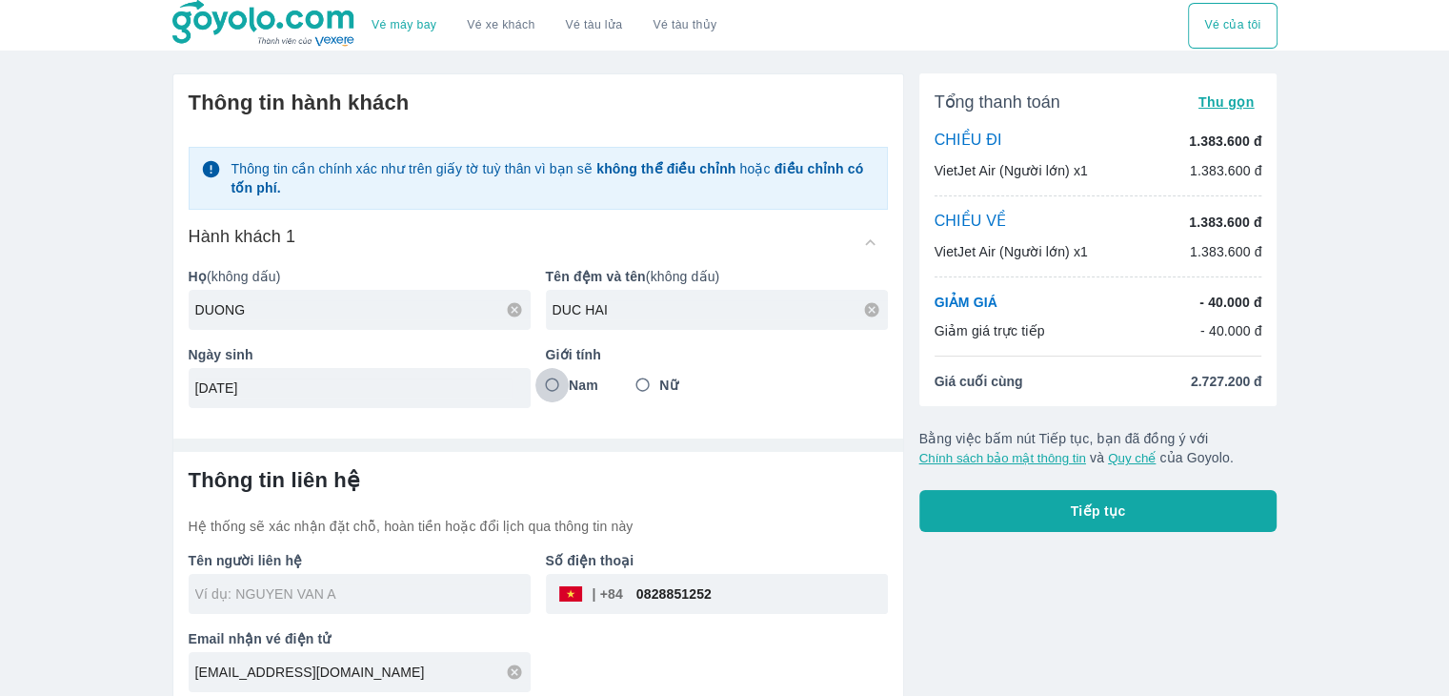
radio input "true"
click at [401, 588] on input "text" at bounding box center [362, 593] width 335 height 19
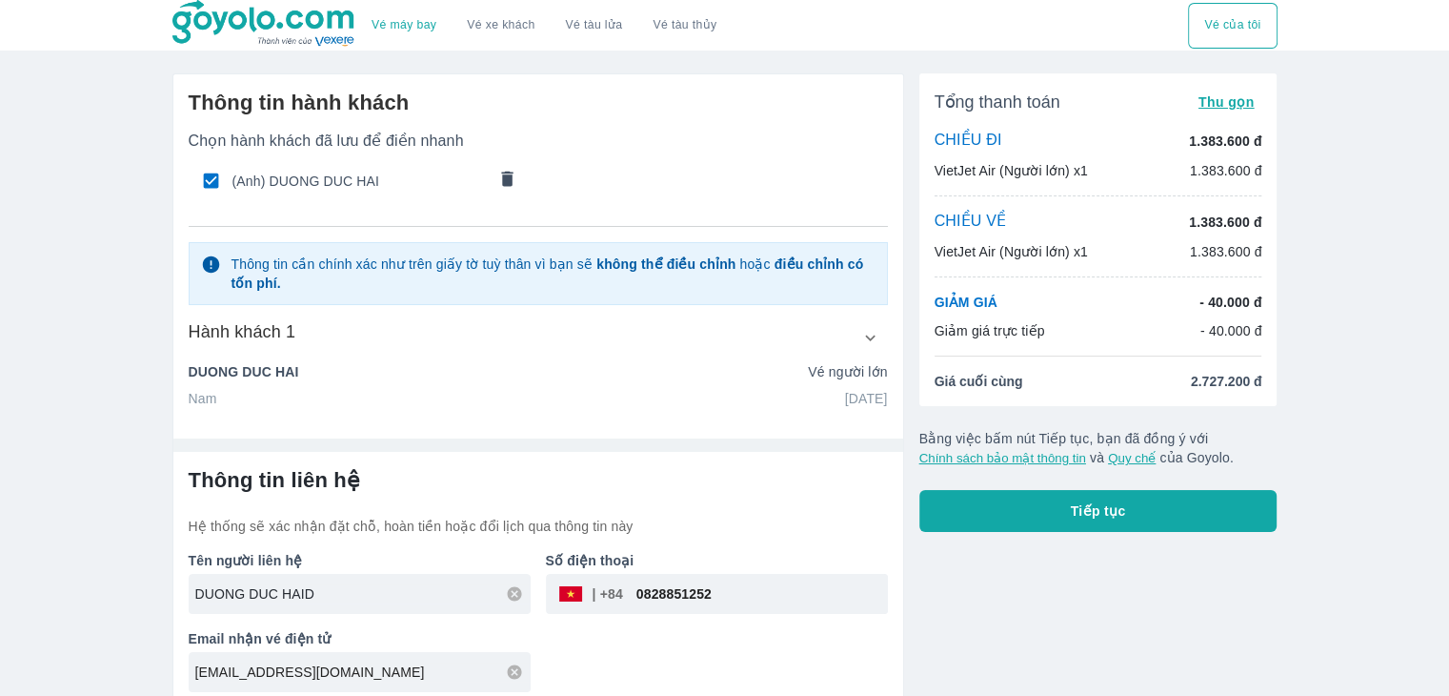
type input "DUONG DUC HAI"
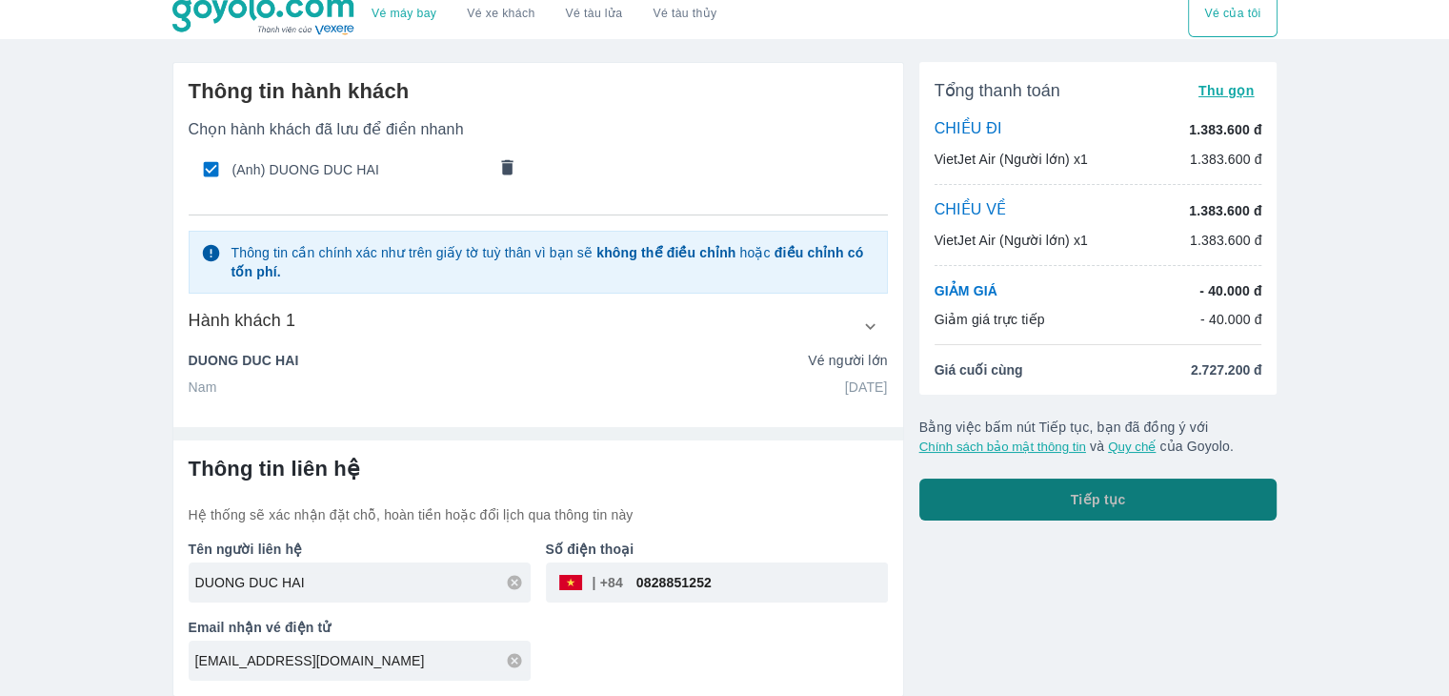
click at [1175, 484] on button "Tiếp tục" at bounding box center [1099, 499] width 358 height 42
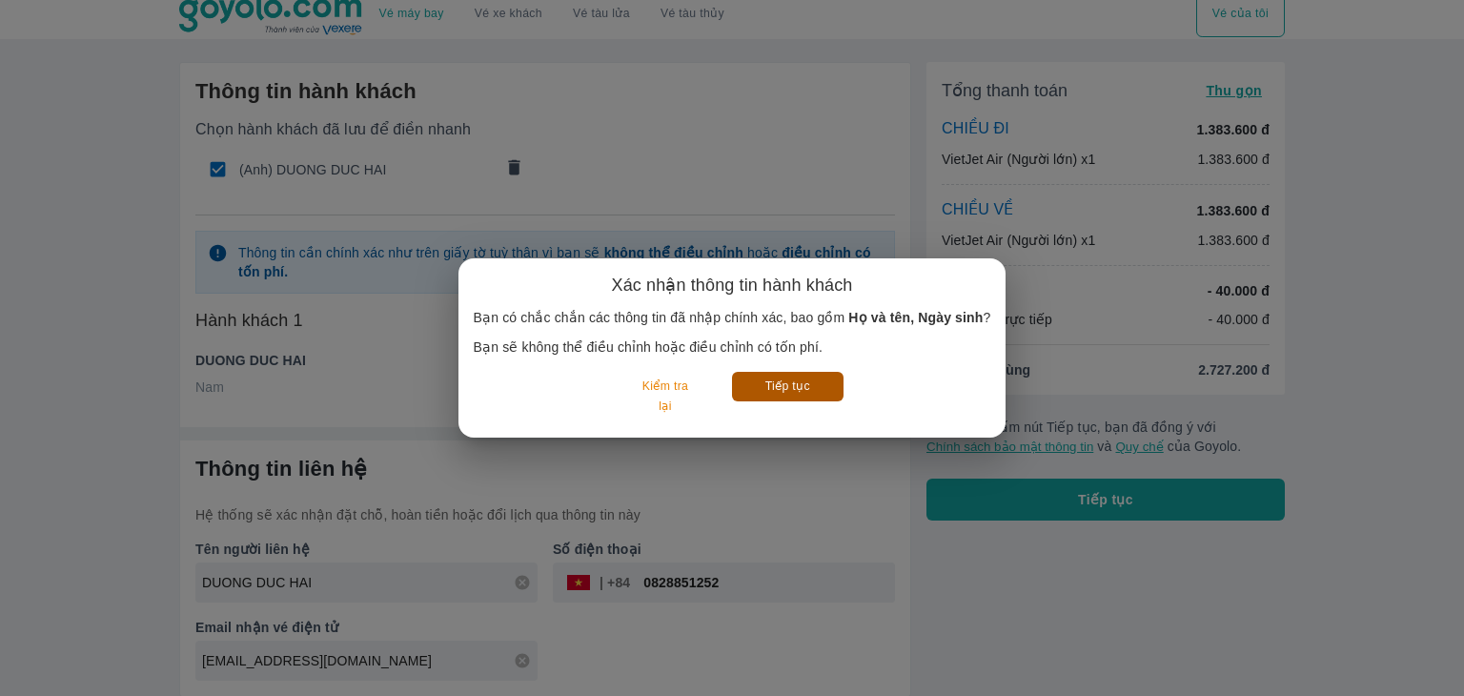
click at [781, 397] on button "Tiếp tục" at bounding box center [787, 387] width 111 height 30
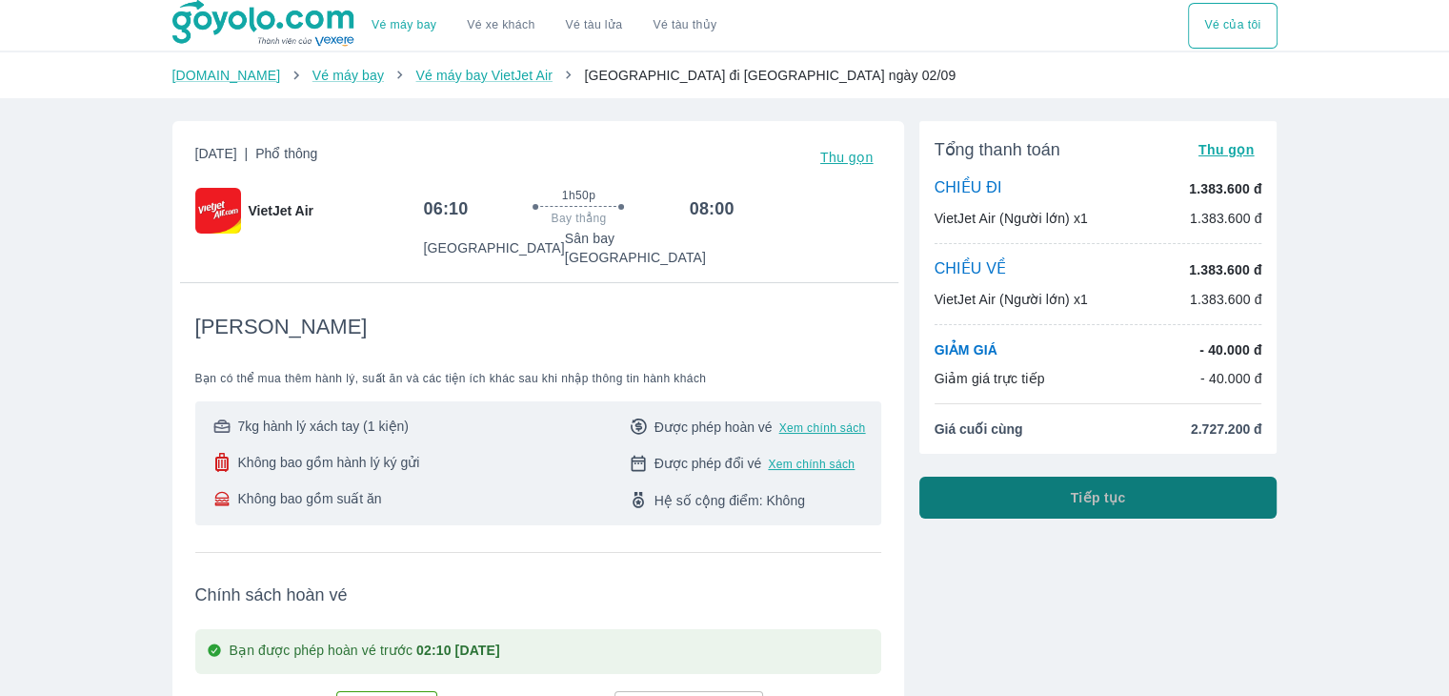
click at [945, 493] on button "Tiếp tục" at bounding box center [1099, 497] width 358 height 42
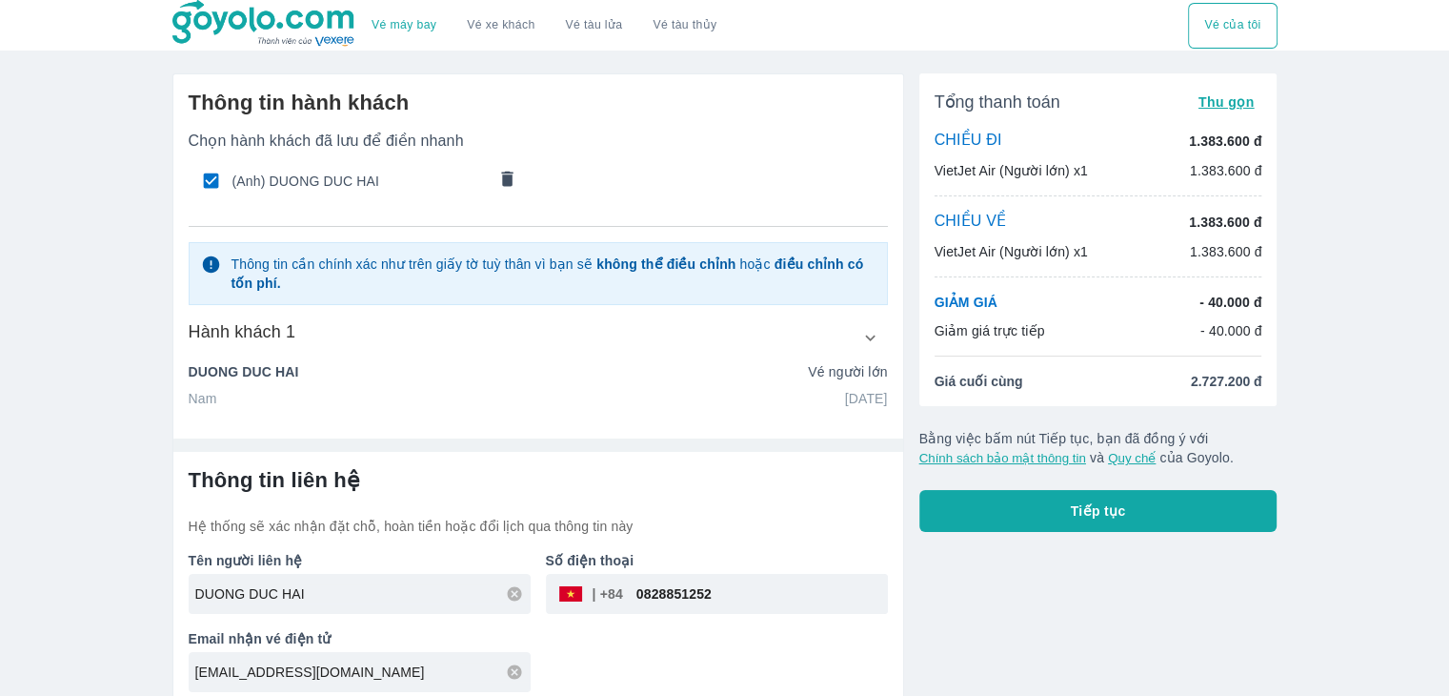
scroll to position [11, 0]
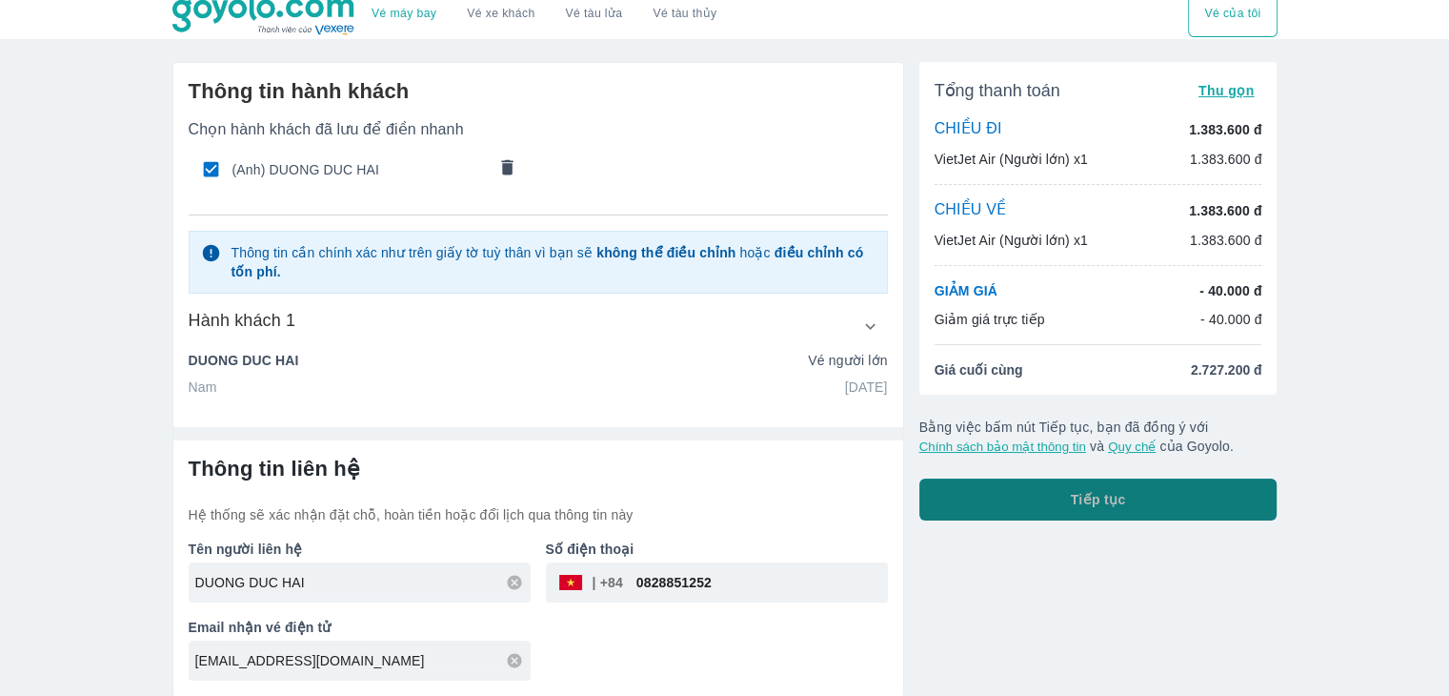
click at [1211, 491] on button "Tiếp tục" at bounding box center [1099, 499] width 358 height 42
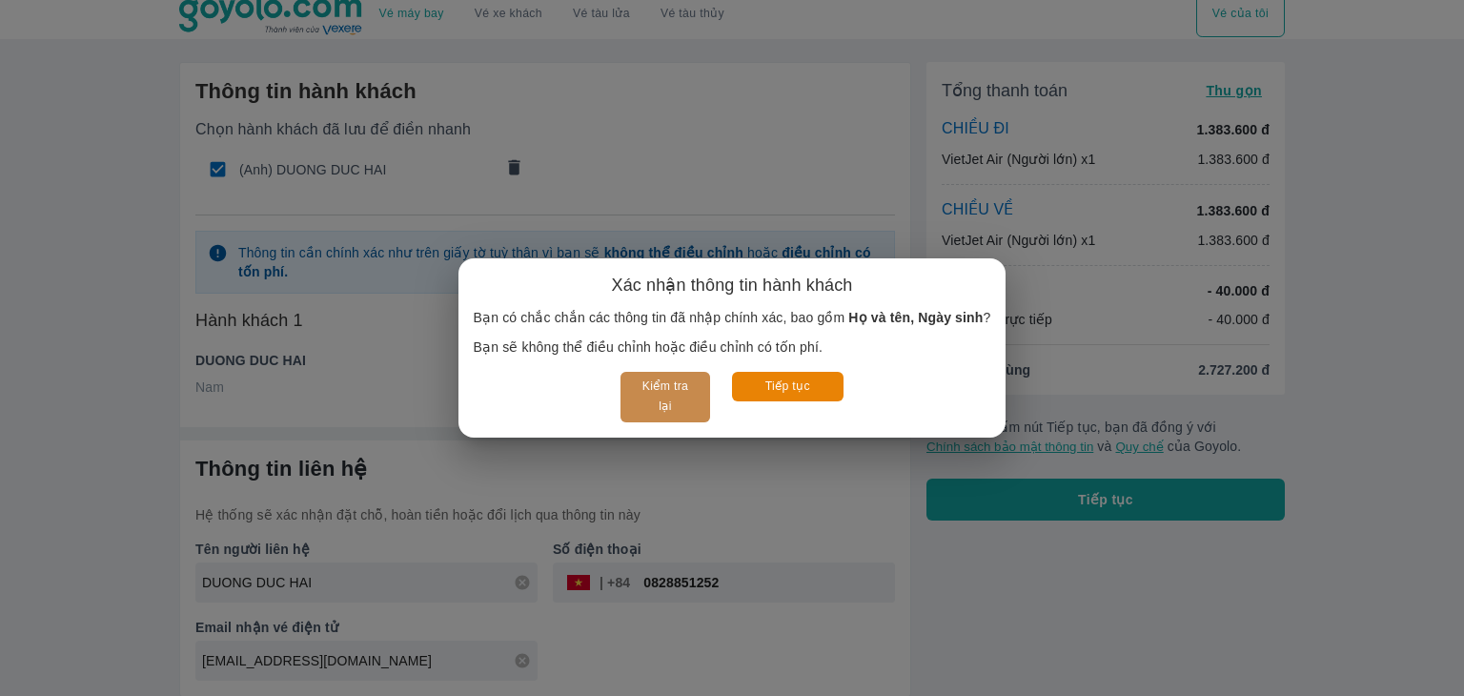
click at [673, 396] on button "Kiểm tra lại" at bounding box center [664, 397] width 89 height 51
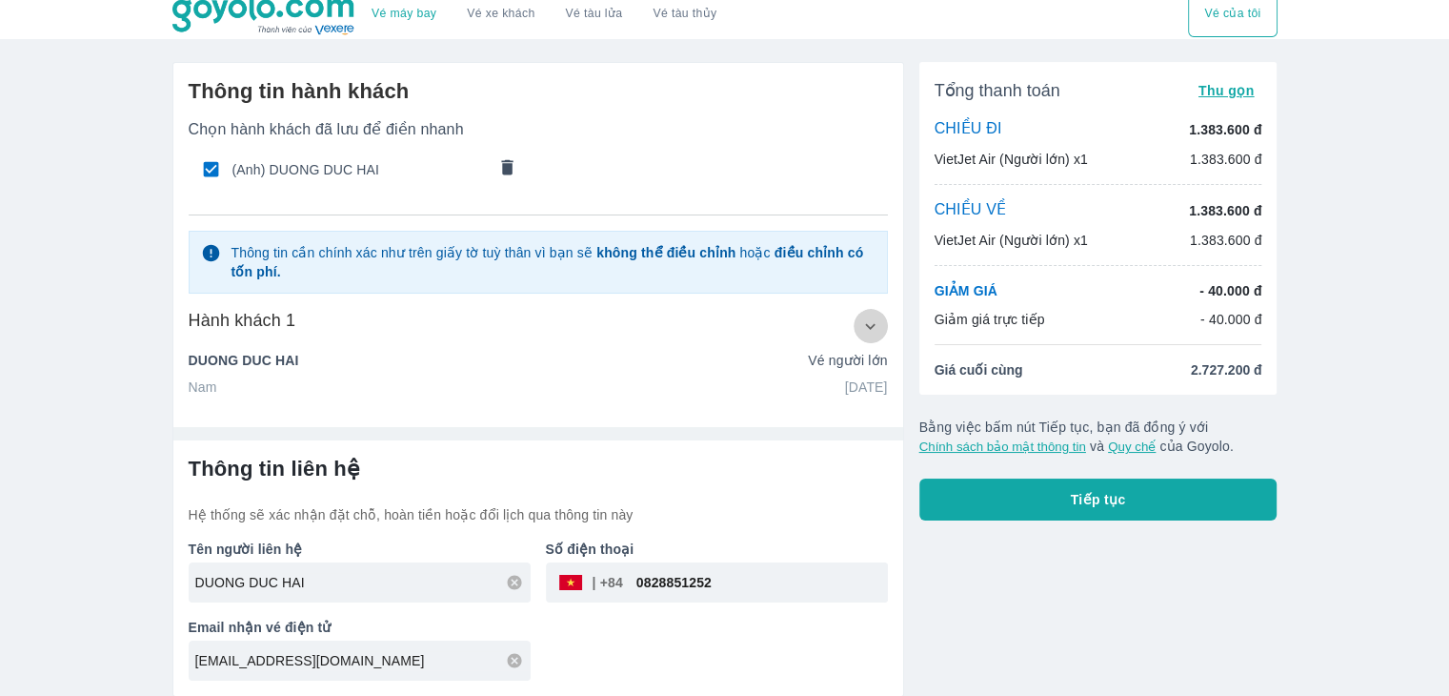
click at [868, 339] on button "button" at bounding box center [871, 326] width 34 height 34
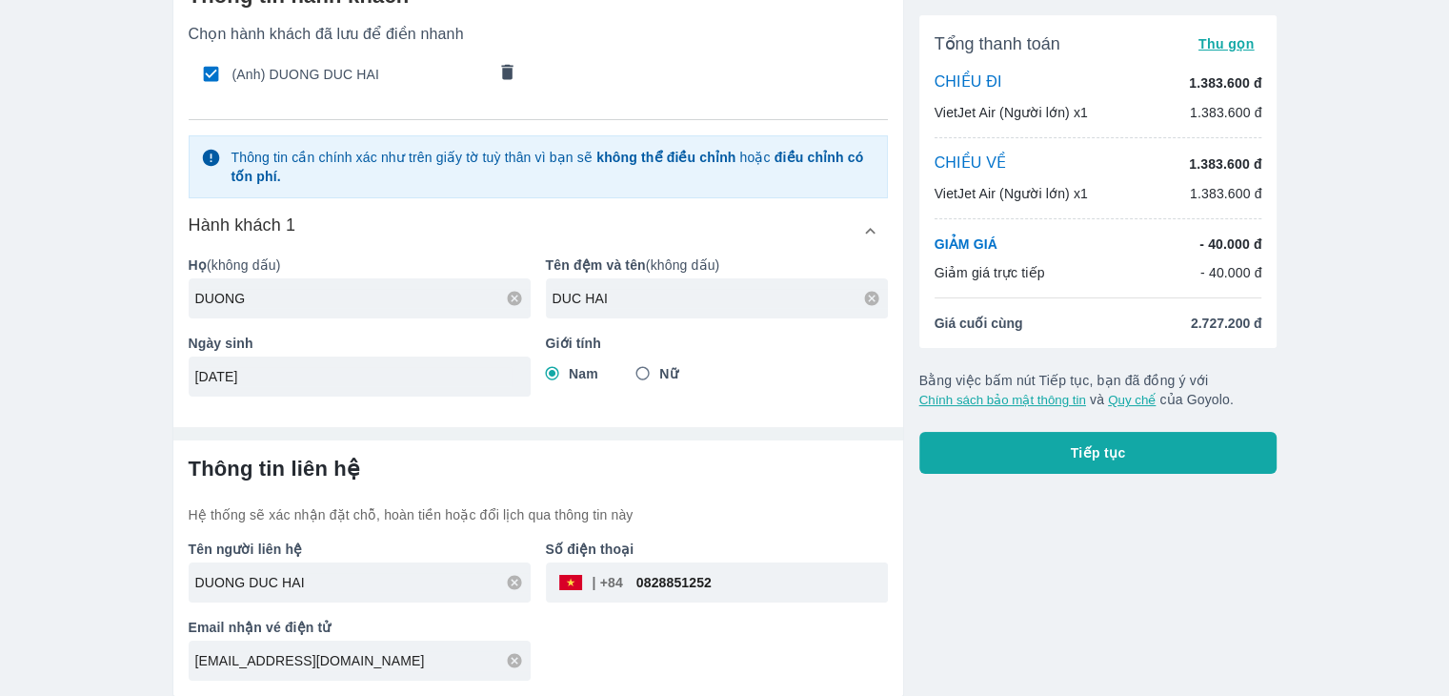
scroll to position [0, 0]
